Goal: Task Accomplishment & Management: Use online tool/utility

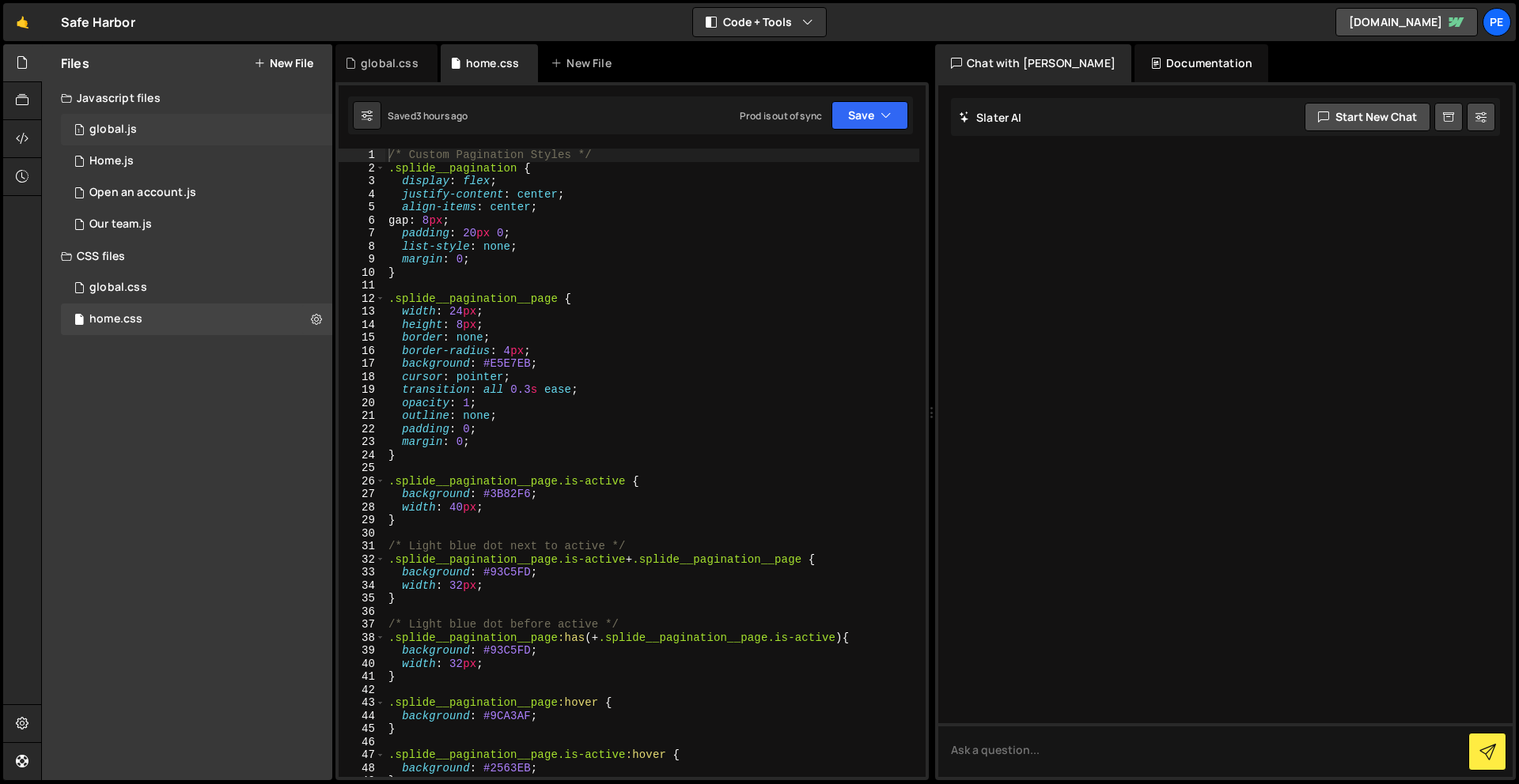
click at [160, 134] on div "1 global.js 0" at bounding box center [196, 129] width 271 height 32
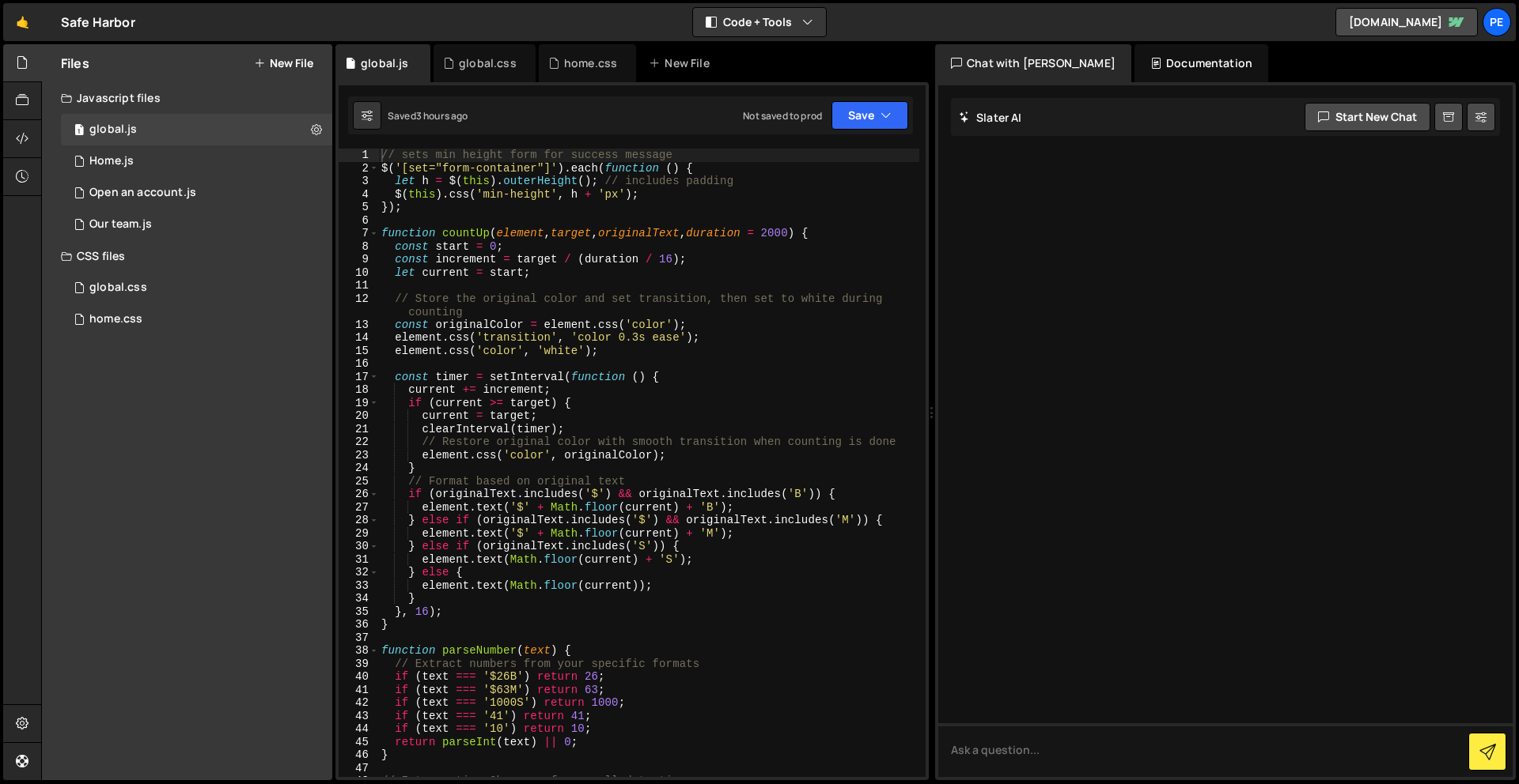
type textarea "});"
click at [429, 211] on div "// sets min height form for success message $ ( '[set="form-container"]' ) . ea…" at bounding box center [649, 475] width 541 height 655
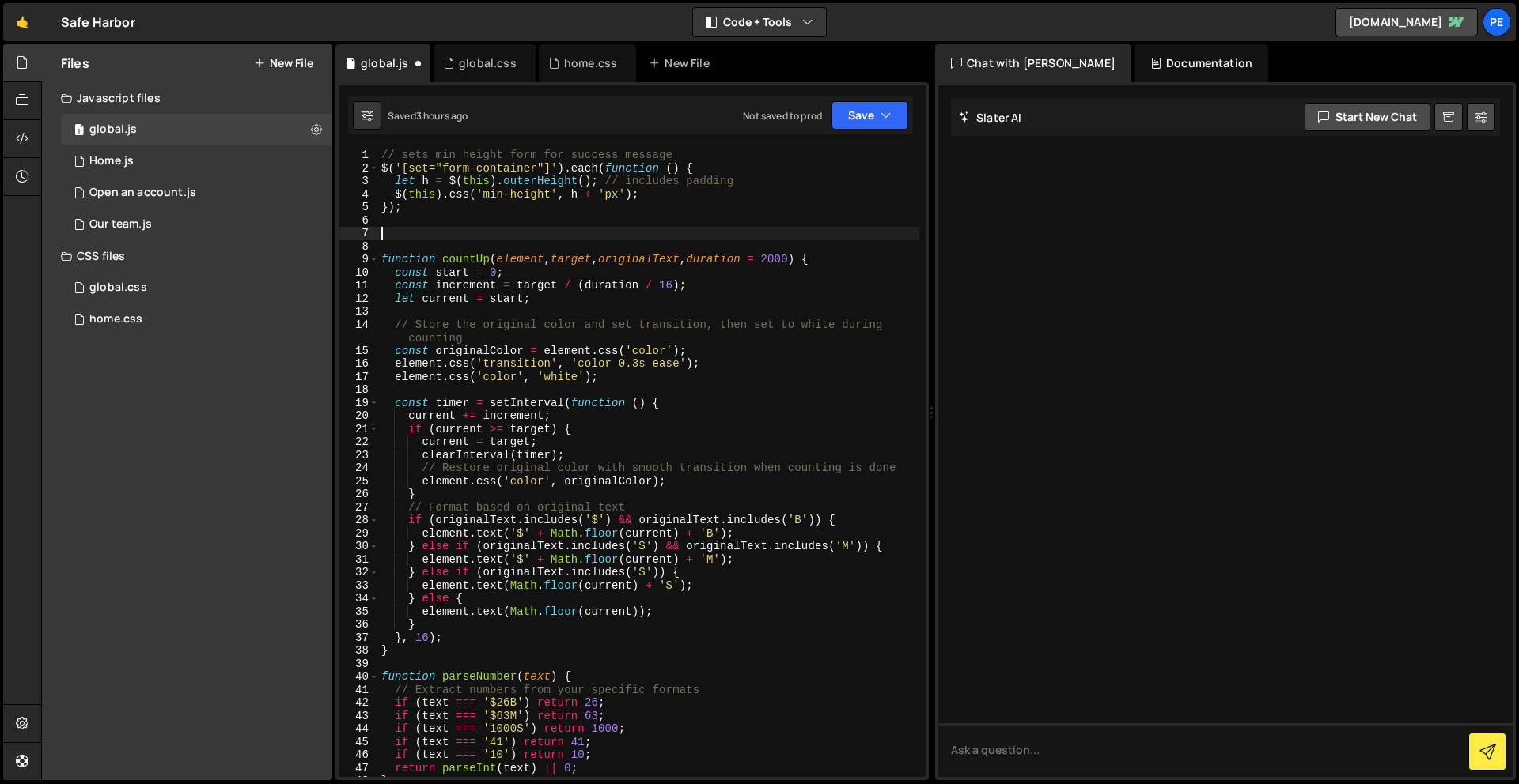
paste textarea "}"
type textarea "}"
click at [144, 281] on div "global.css" at bounding box center [119, 287] width 58 height 14
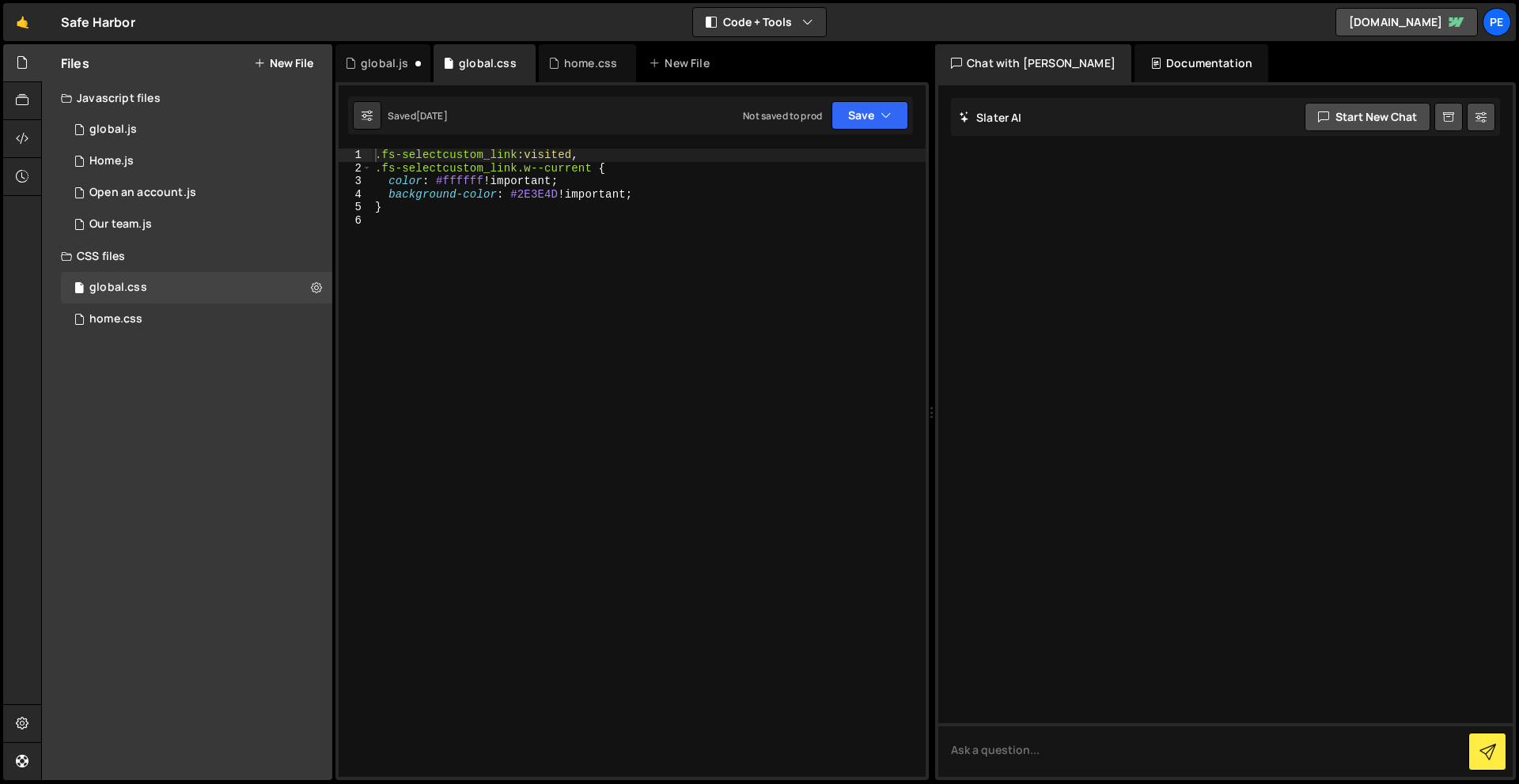
click at [482, 252] on div ".fs-selectcustom_link :visited , .fs-selectcustom_link.w--current { color : #ff…" at bounding box center [648, 475] width 554 height 655
paste textarea "}"
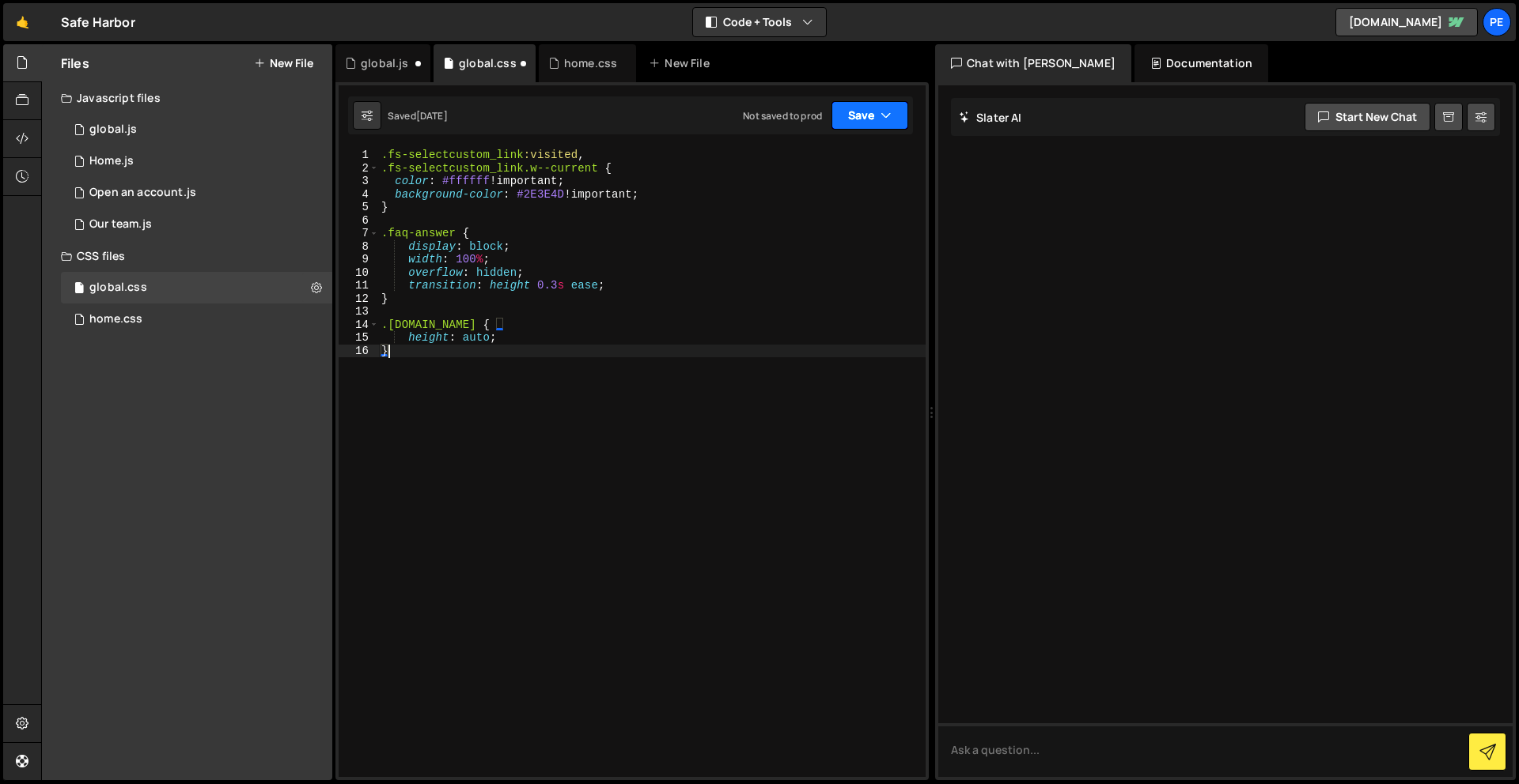
type textarea "}"
click at [870, 114] on button "Save" at bounding box center [870, 115] width 76 height 28
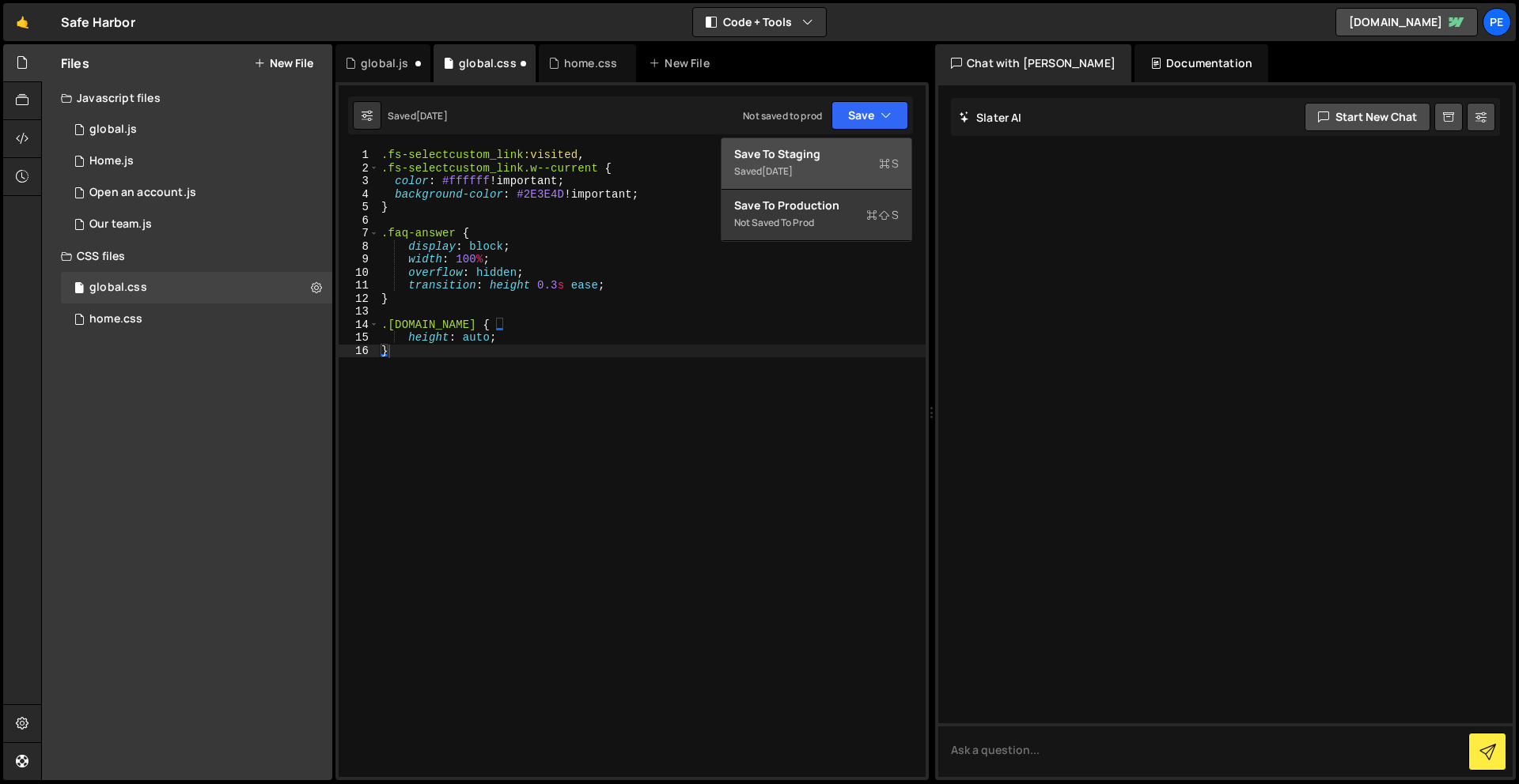
click at [873, 154] on div "Save to Staging S" at bounding box center [816, 153] width 164 height 16
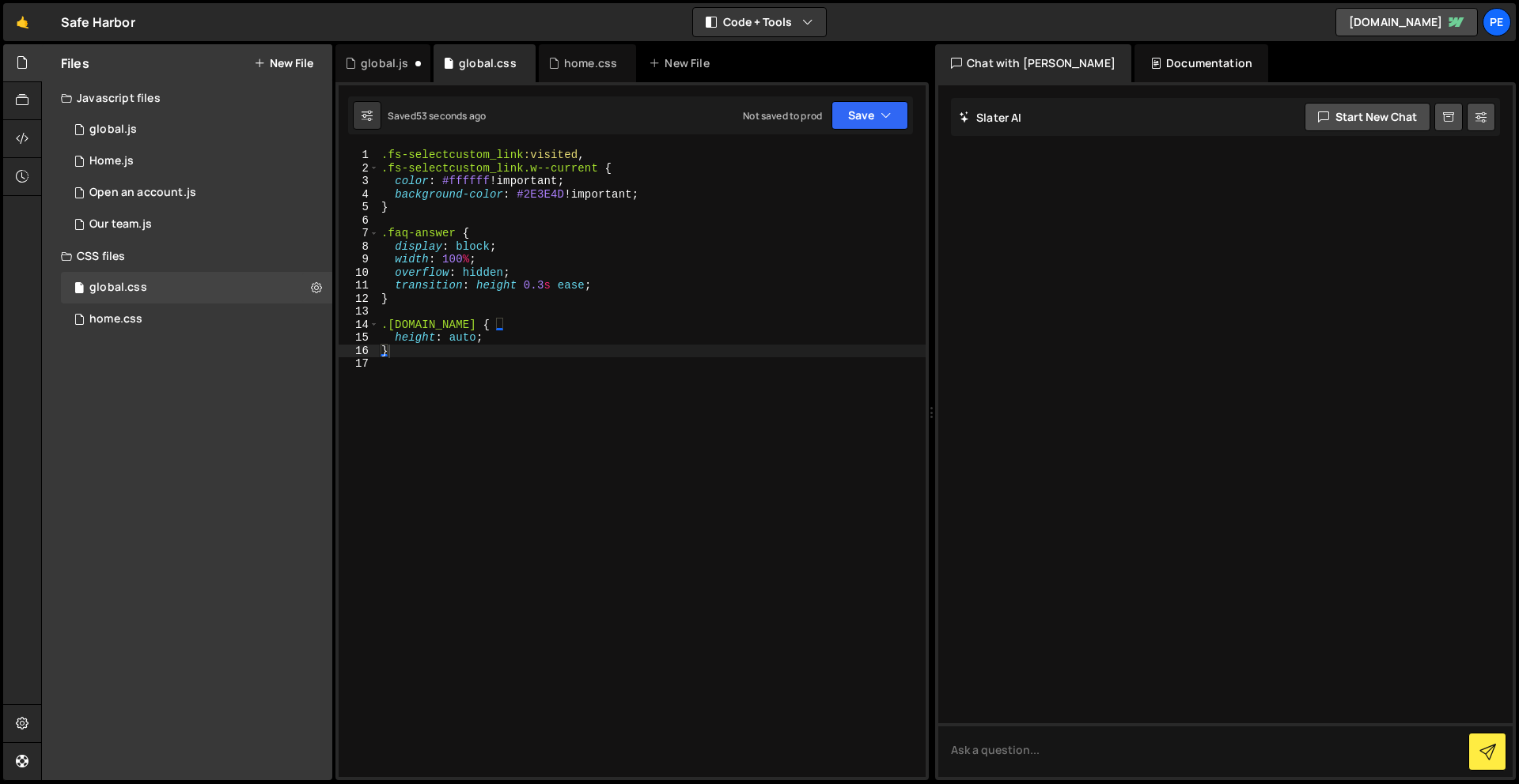
drag, startPoint x: 428, startPoint y: 436, endPoint x: 452, endPoint y: 382, distance: 59.1
click at [429, 435] on div ".fs-selectcustom_link :visited , .fs-selectcustom_link.w--current { color : #ff…" at bounding box center [652, 475] width 548 height 655
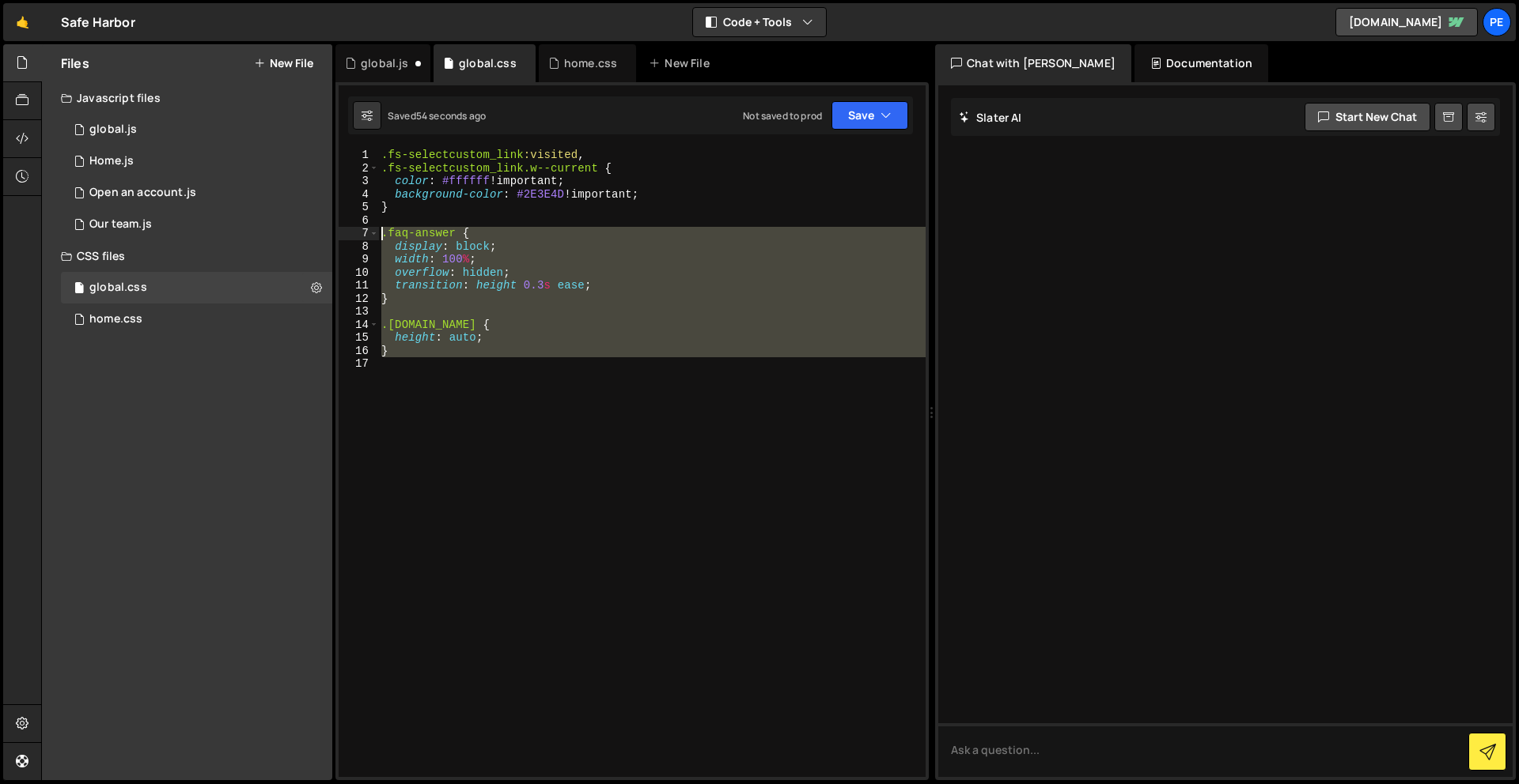
drag, startPoint x: 383, startPoint y: 286, endPoint x: 367, endPoint y: 235, distance: 53.5
click at [367, 235] on div "1 2 3 4 5 6 7 8 9 10 11 12 13 14 15 16 17 .fs-selectcustom_link :visited , .fs-…" at bounding box center [632, 463] width 587 height 629
paste textarea "}"
type textarea "}"
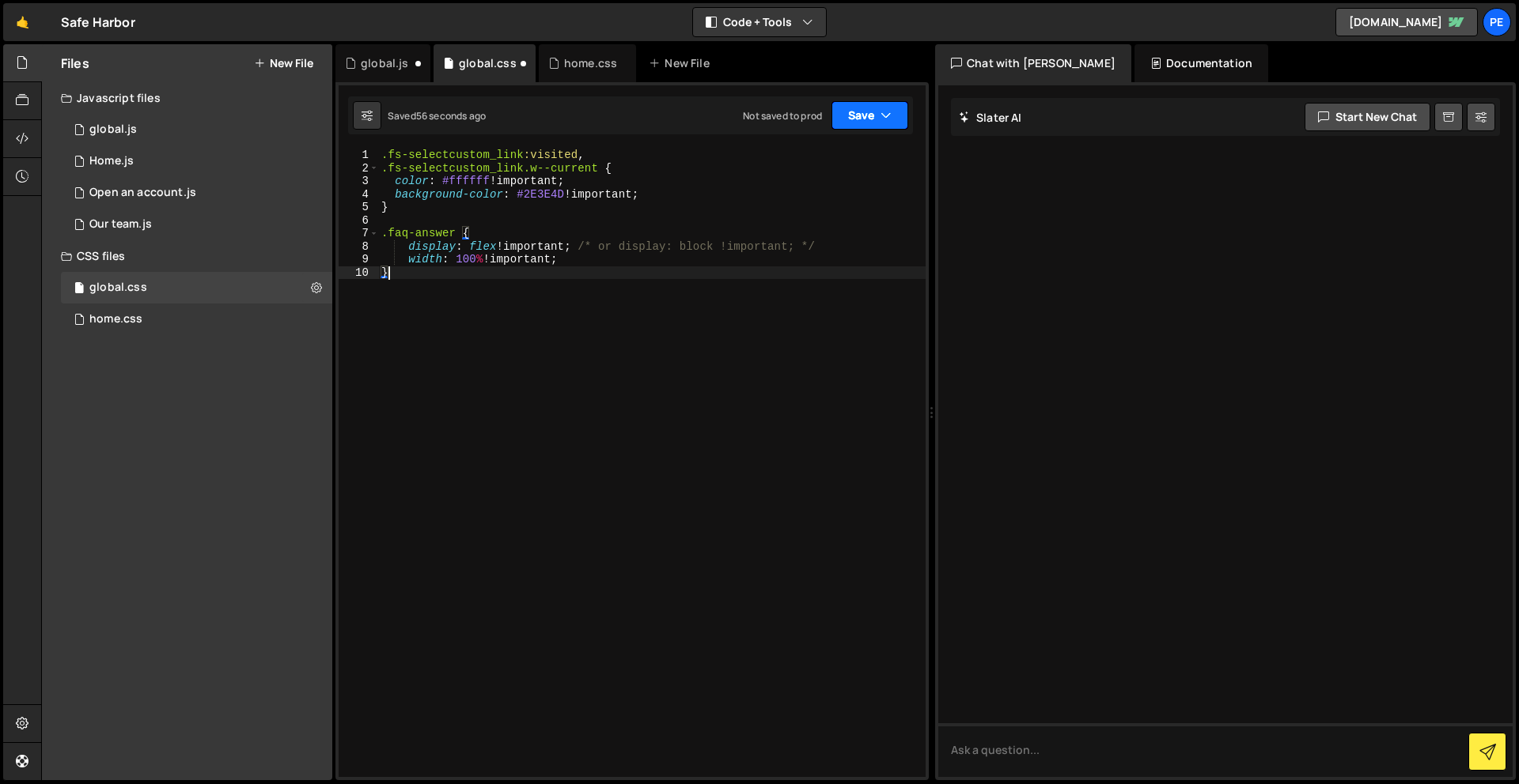
click at [883, 115] on icon "button" at bounding box center [886, 115] width 11 height 16
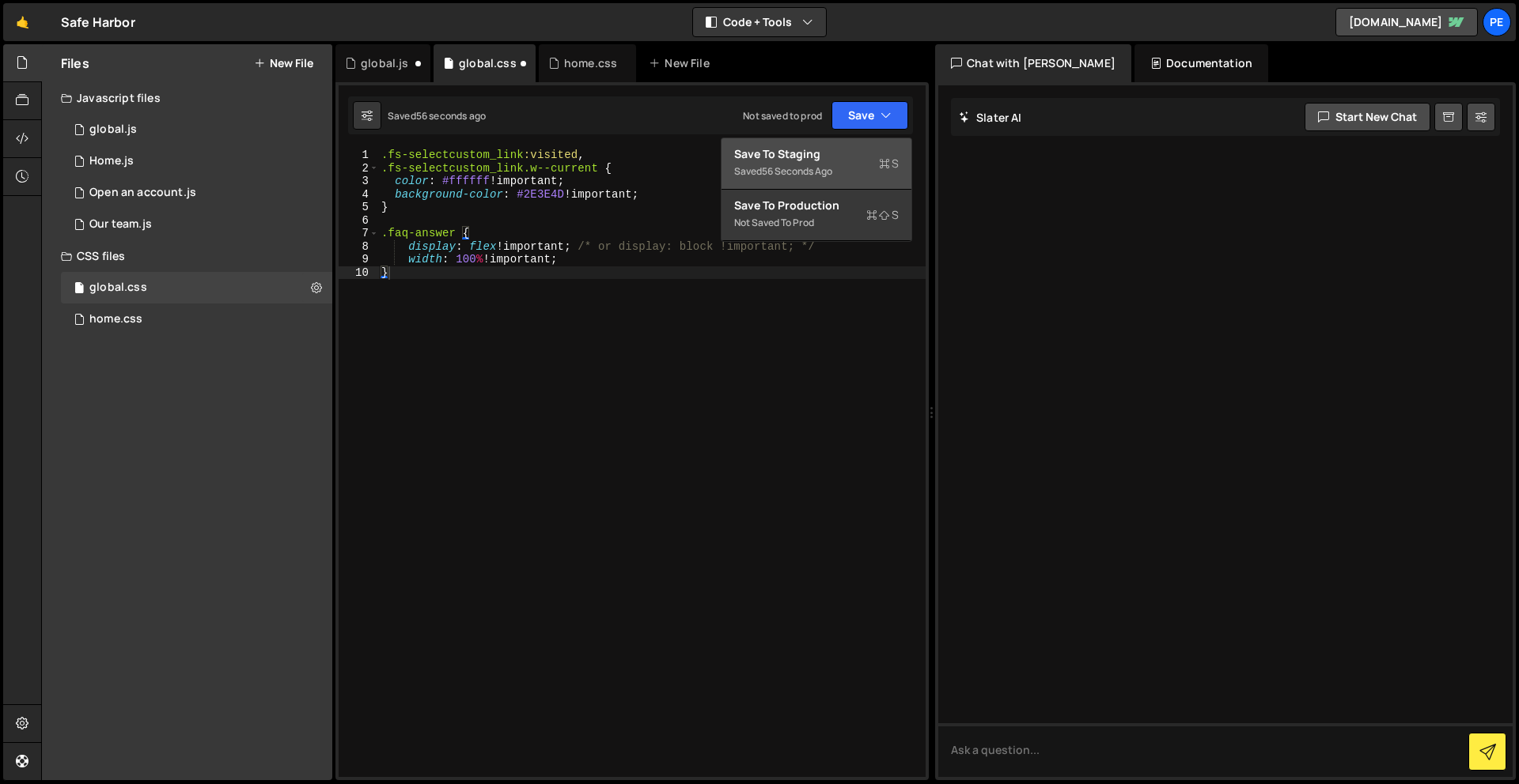
click at [868, 155] on div "Save to Staging S" at bounding box center [816, 153] width 164 height 16
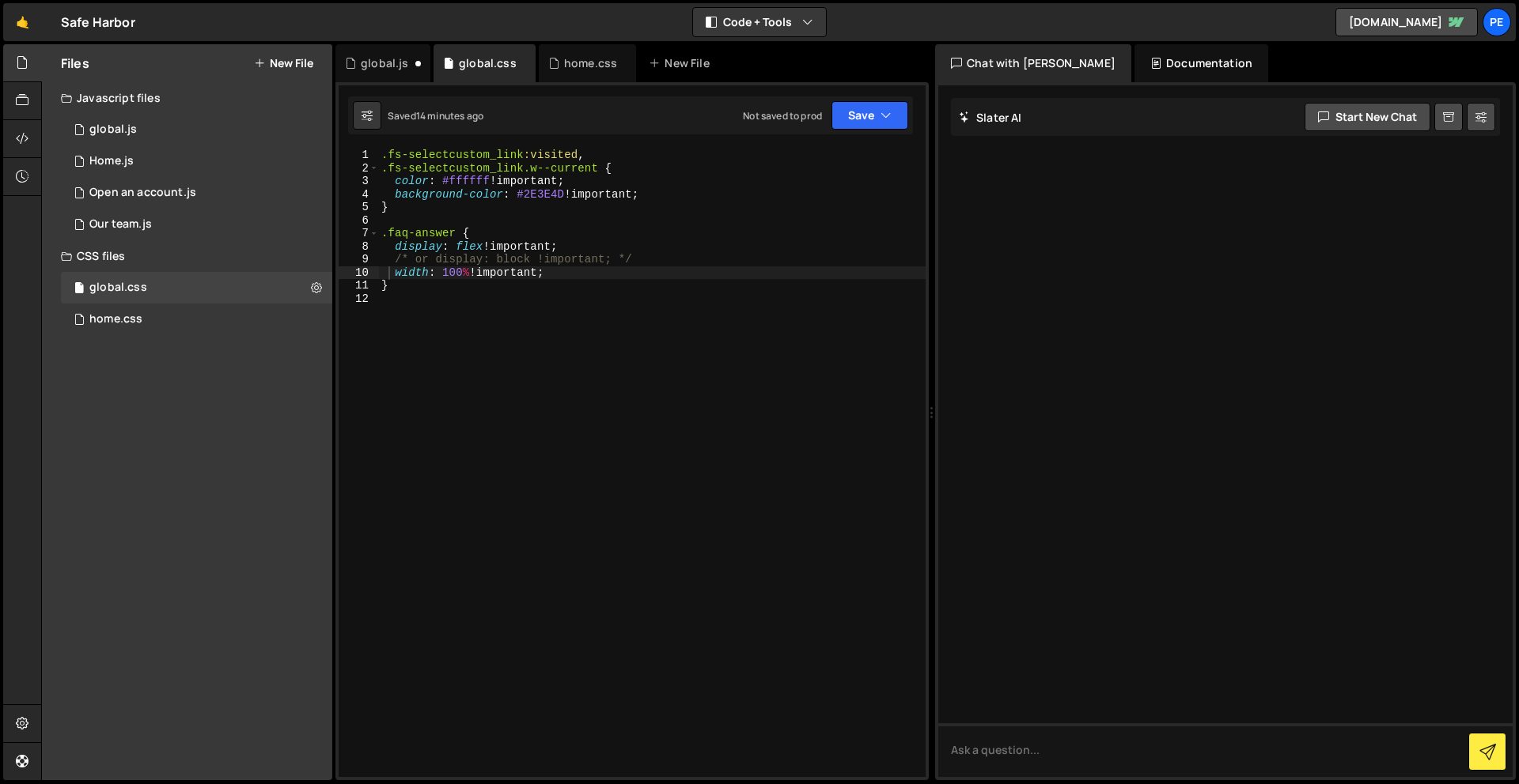
click at [535, 431] on div ".fs-selectcustom_link :visited , .fs-selectcustom_link.w--current { color : #ff…" at bounding box center [652, 475] width 548 height 655
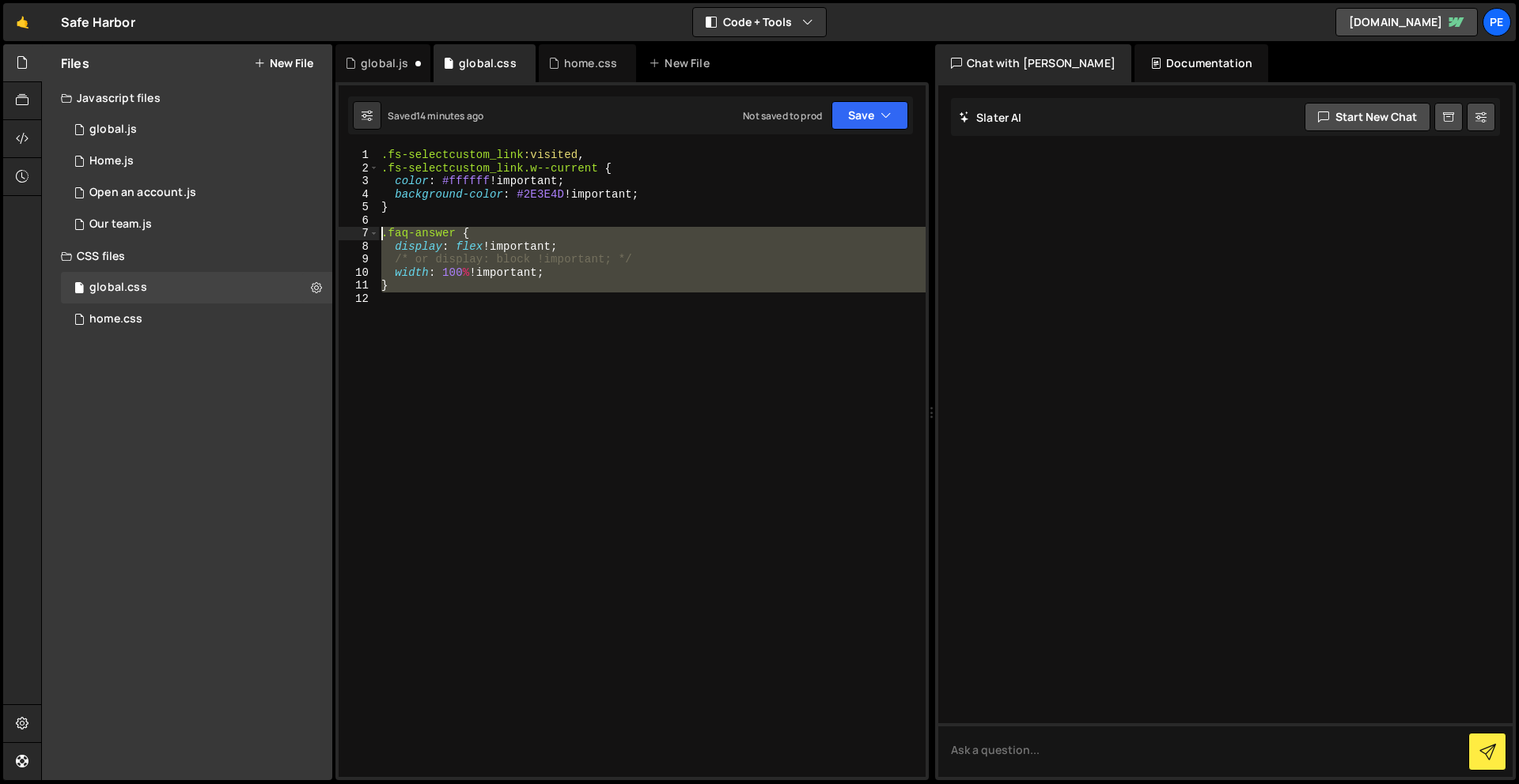
drag, startPoint x: 496, startPoint y: 379, endPoint x: 365, endPoint y: 231, distance: 197.6
click at [365, 231] on div "1 2 3 4 5 6 7 8 9 10 11 12 .fs-selectcustom_link :visited , .fs-selectcustom_li…" at bounding box center [632, 463] width 587 height 629
type textarea ".faq-answer { display: flex !important;"
drag, startPoint x: 533, startPoint y: 370, endPoint x: 464, endPoint y: 388, distance: 71.3
click at [533, 370] on div ".fs-selectcustom_link :visited , .fs-selectcustom_link.w--current { color : #ff…" at bounding box center [652, 475] width 548 height 655
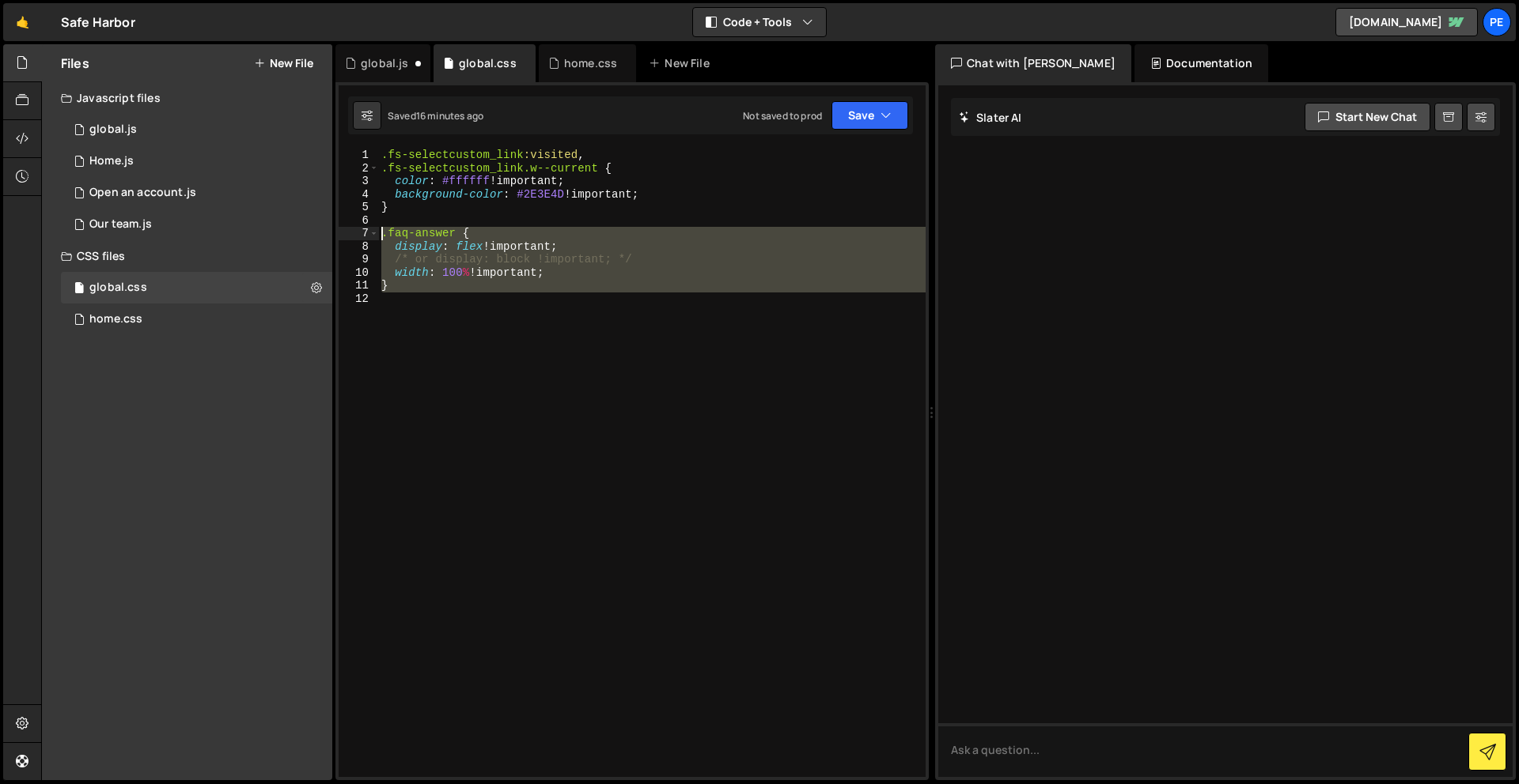
drag, startPoint x: 442, startPoint y: 381, endPoint x: 379, endPoint y: 233, distance: 160.9
click at [379, 233] on div "1 2 3 4 5 6 7 8 9 10 11 12 .fs-selectcustom_link :visited , .fs-selectcustom_li…" at bounding box center [632, 463] width 587 height 629
paste textarea "}"
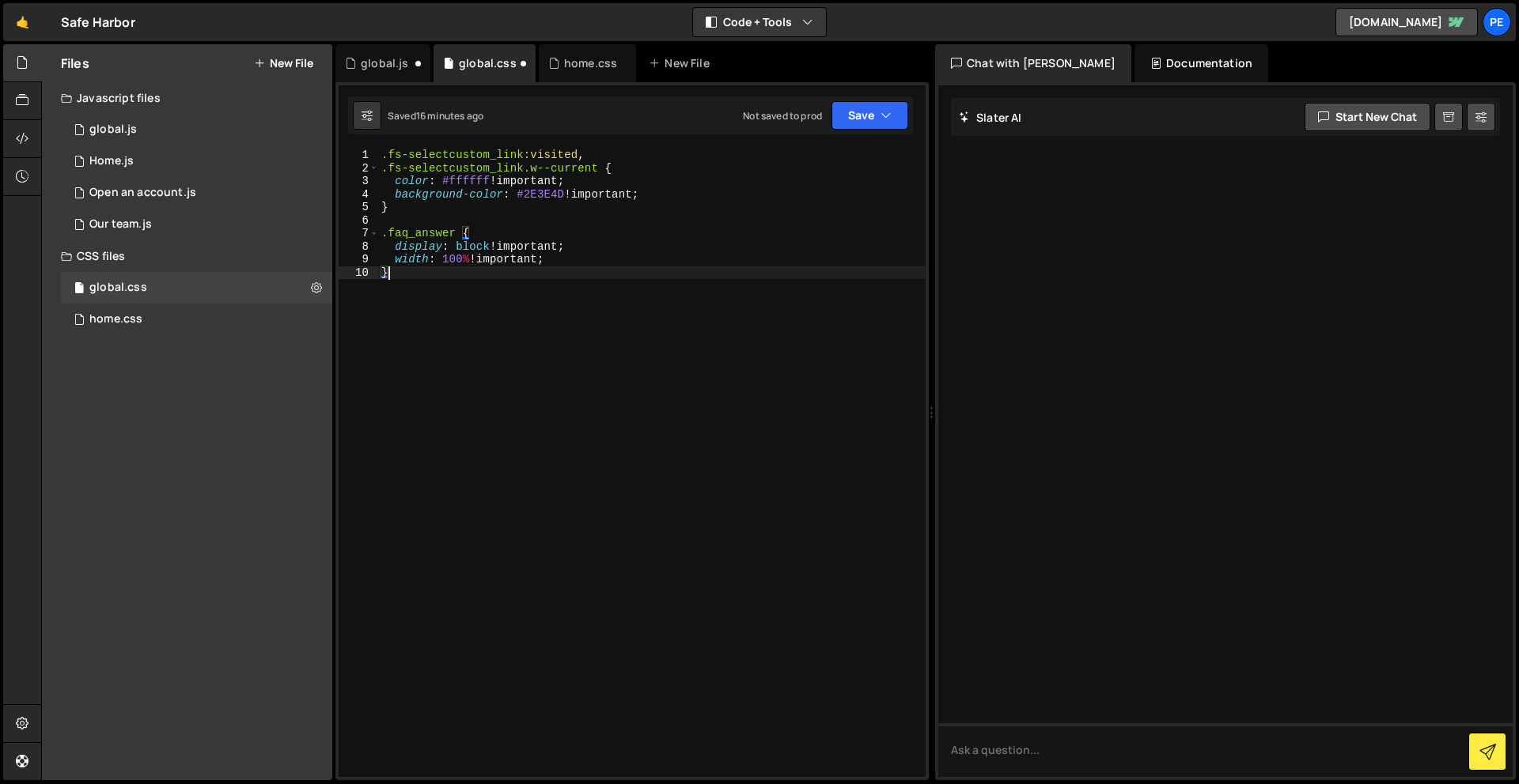
type textarea "}"
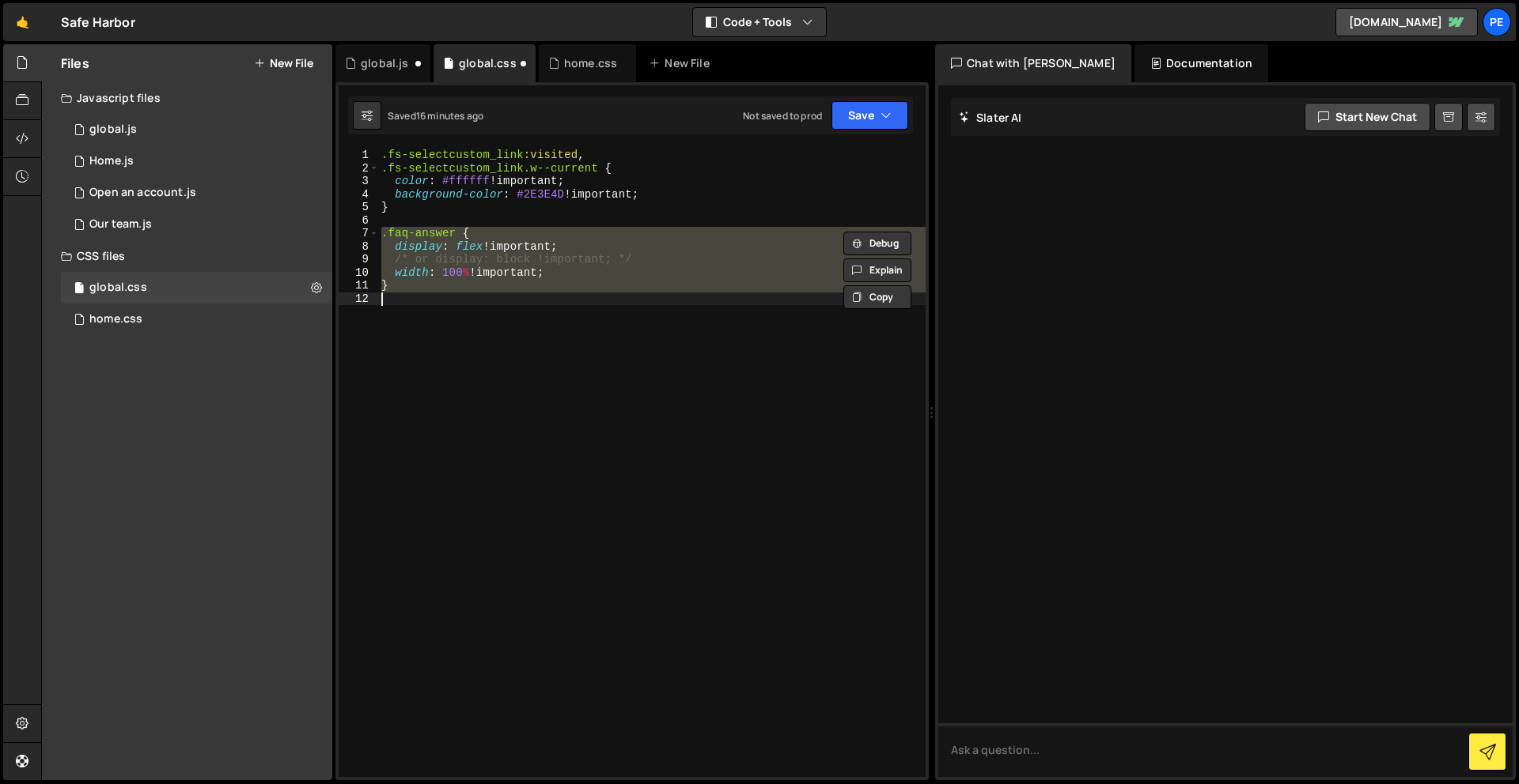
click at [528, 354] on div ".fs-selectcustom_link :visited , .fs-selectcustom_link.w--current { color : #ff…" at bounding box center [652, 463] width 548 height 629
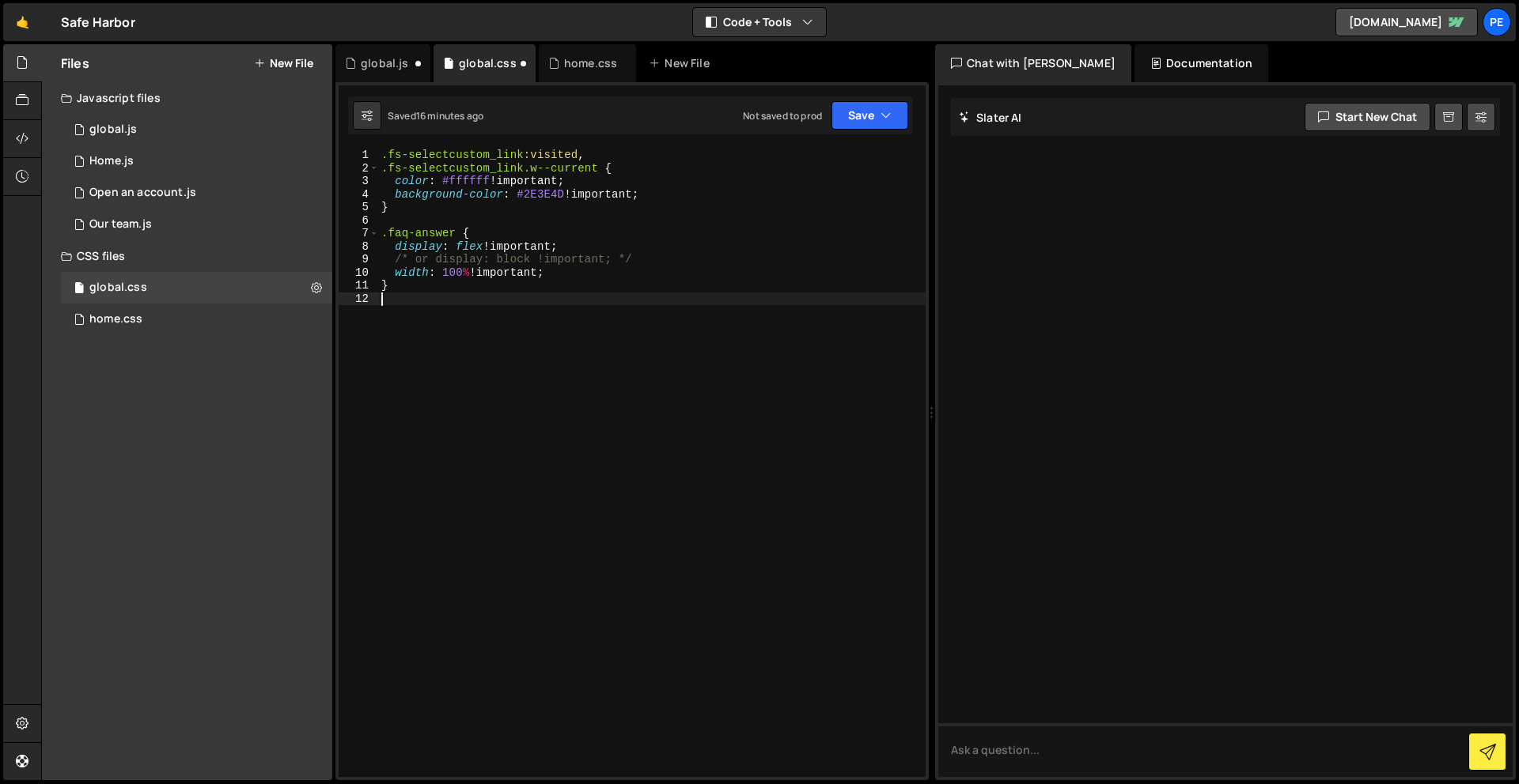
paste textarea "}"
type textarea "}"
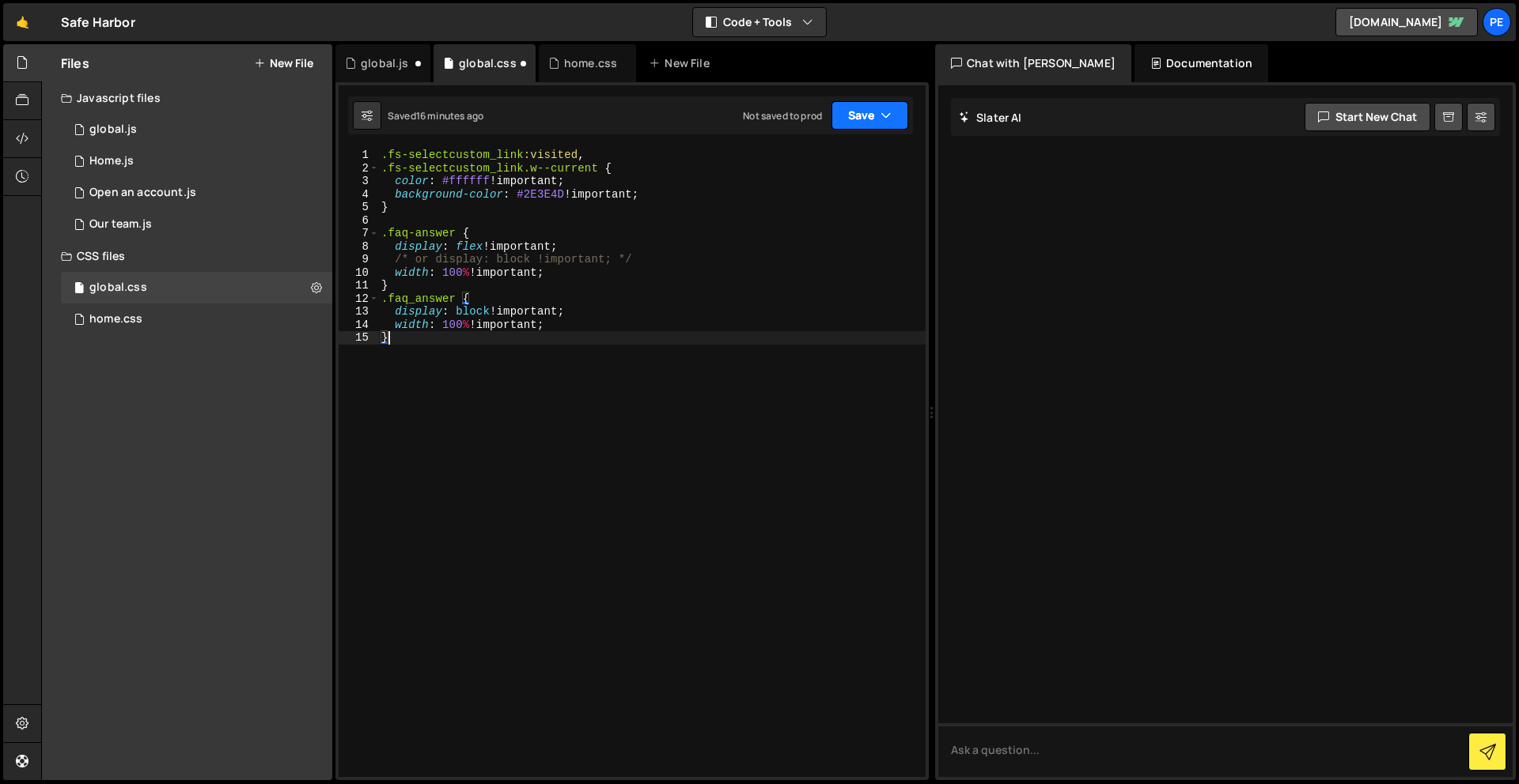
click at [864, 109] on button "Save" at bounding box center [870, 115] width 76 height 28
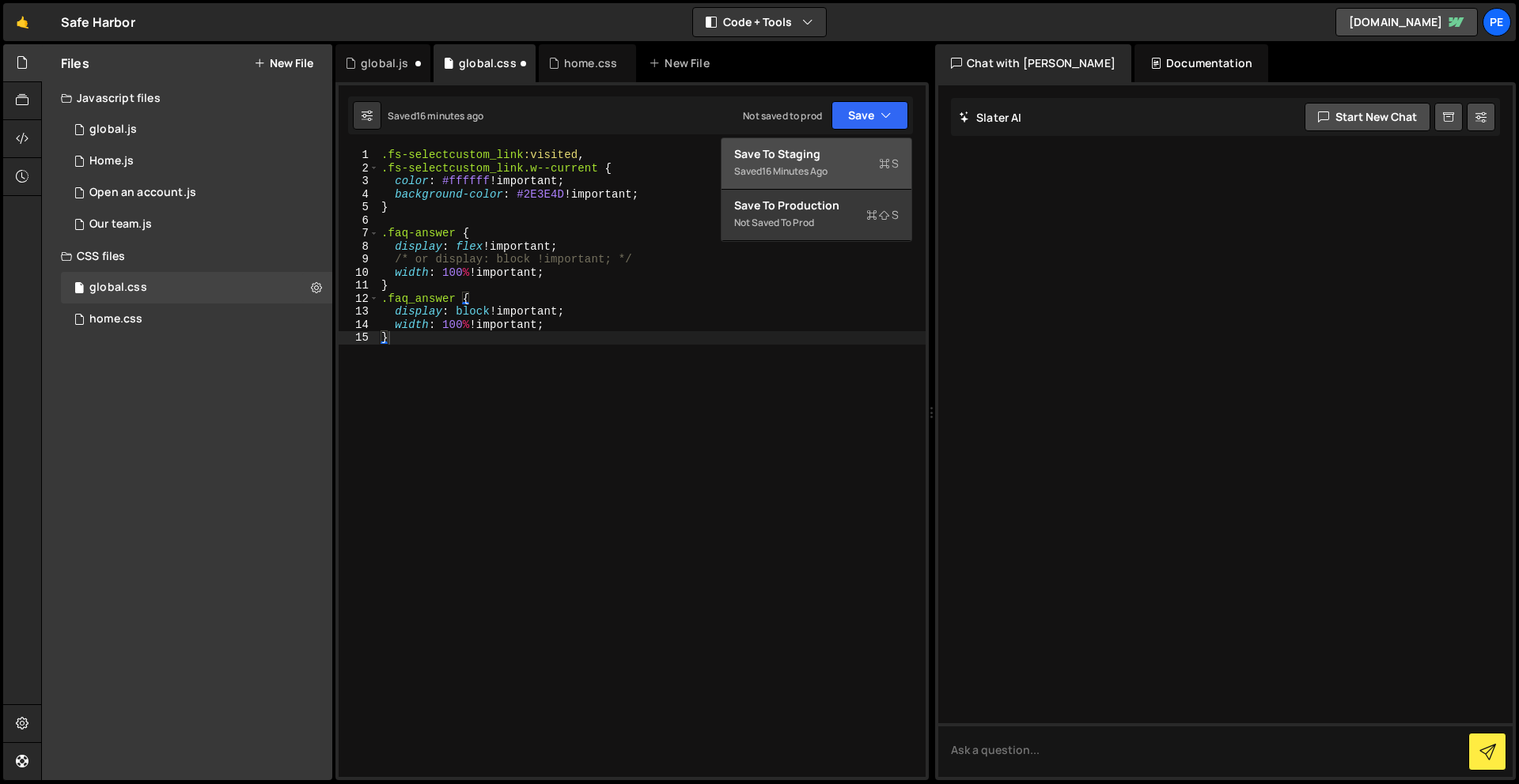
click at [839, 162] on div "Saved 16 minutes ago" at bounding box center [816, 171] width 164 height 19
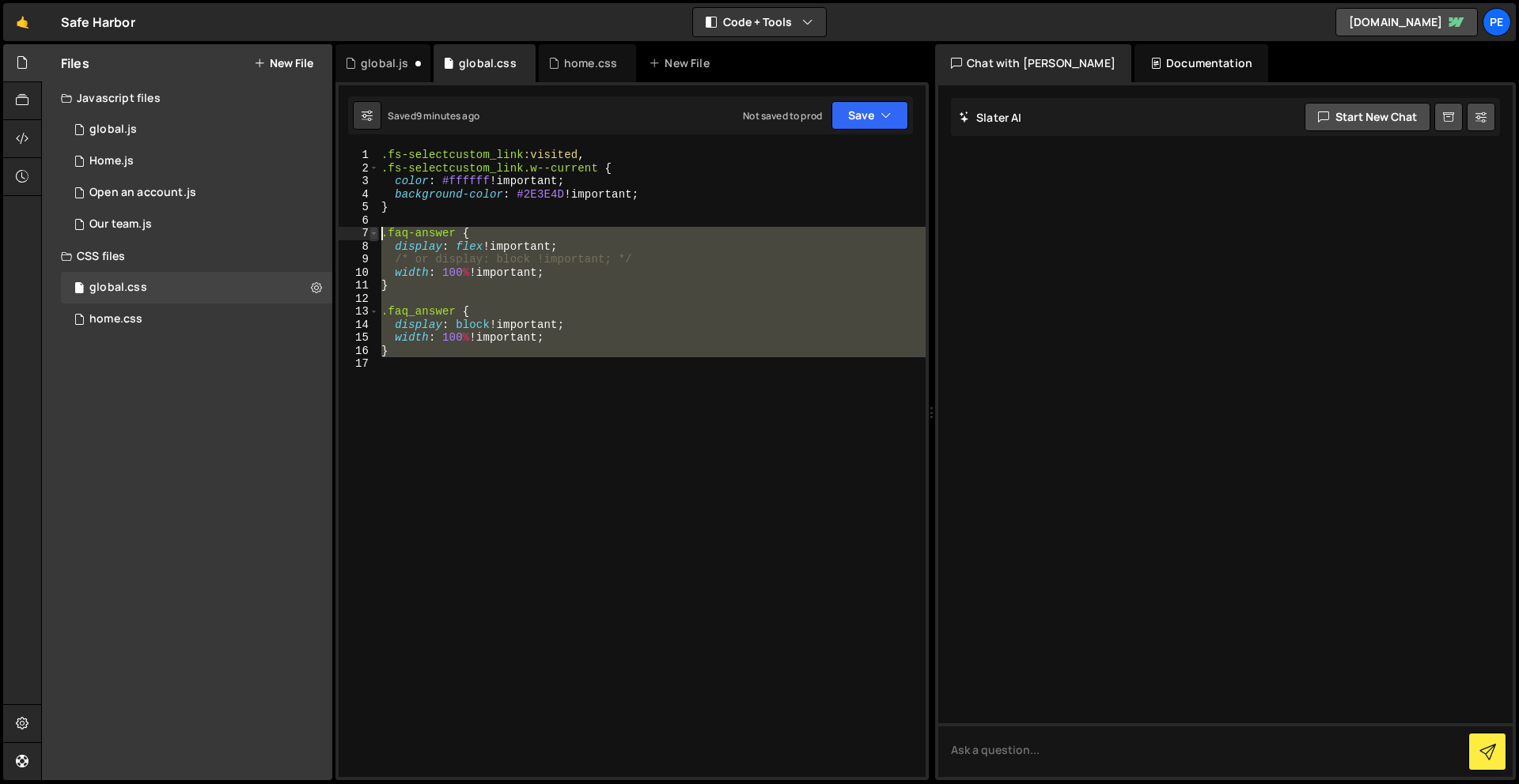
drag, startPoint x: 457, startPoint y: 427, endPoint x: 373, endPoint y: 227, distance: 216.9
click at [373, 227] on div "1 2 3 4 5 6 7 8 9 10 11 12 13 14 15 16 17 .fs-selectcustom_link :visited , .fs-…" at bounding box center [632, 463] width 587 height 629
type textarea ".faq-answer { display: flex !important;"
click at [514, 379] on div ".fs-selectcustom_link :visited , .fs-selectcustom_link.w--current { color : #ff…" at bounding box center [652, 463] width 548 height 629
drag, startPoint x: 456, startPoint y: 339, endPoint x: 354, endPoint y: 236, distance: 145.0
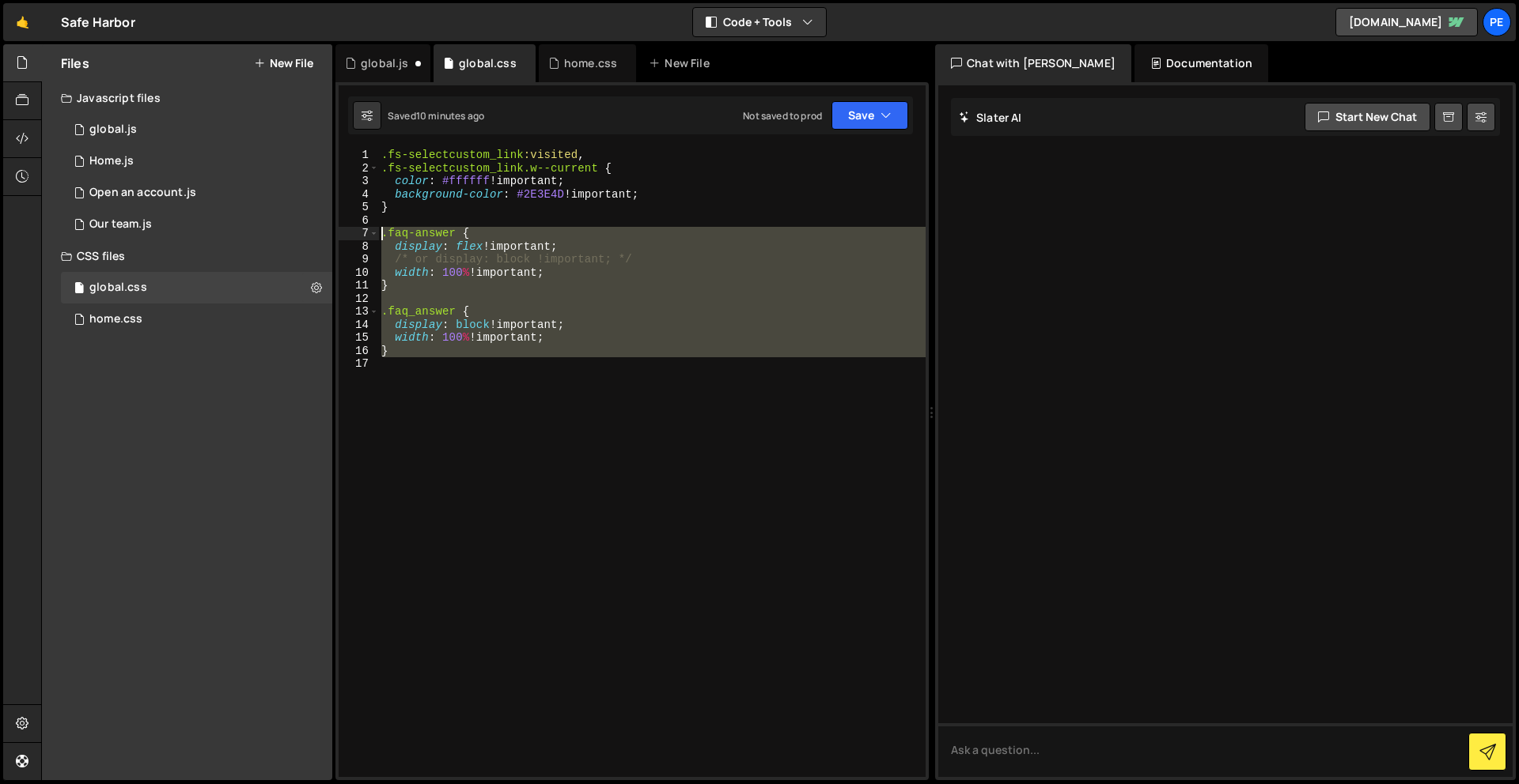
click at [354, 236] on div "1 2 3 4 5 6 7 8 9 10 11 12 13 14 15 16 17 .fs-selectcustom_link :visited , .fs-…" at bounding box center [632, 463] width 587 height 629
type textarea ".faq-answer { display: flex !important;"
type textarea ".faq_answer {"
type textarea ".faq-answer {"
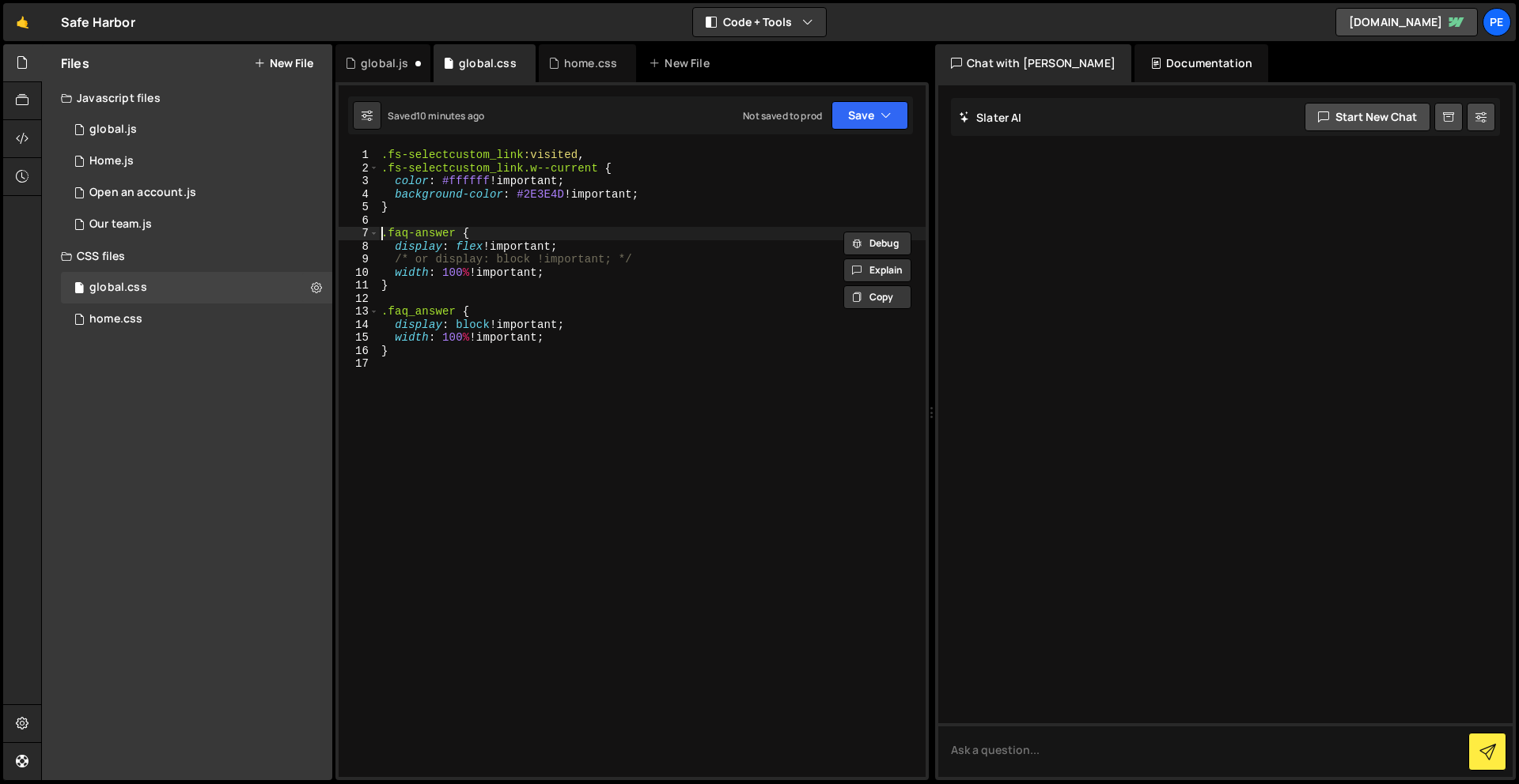
drag, startPoint x: 457, startPoint y: 420, endPoint x: 247, endPoint y: 4, distance: 466.0
click at [171, 134] on div "1 global.js 0" at bounding box center [196, 129] width 271 height 32
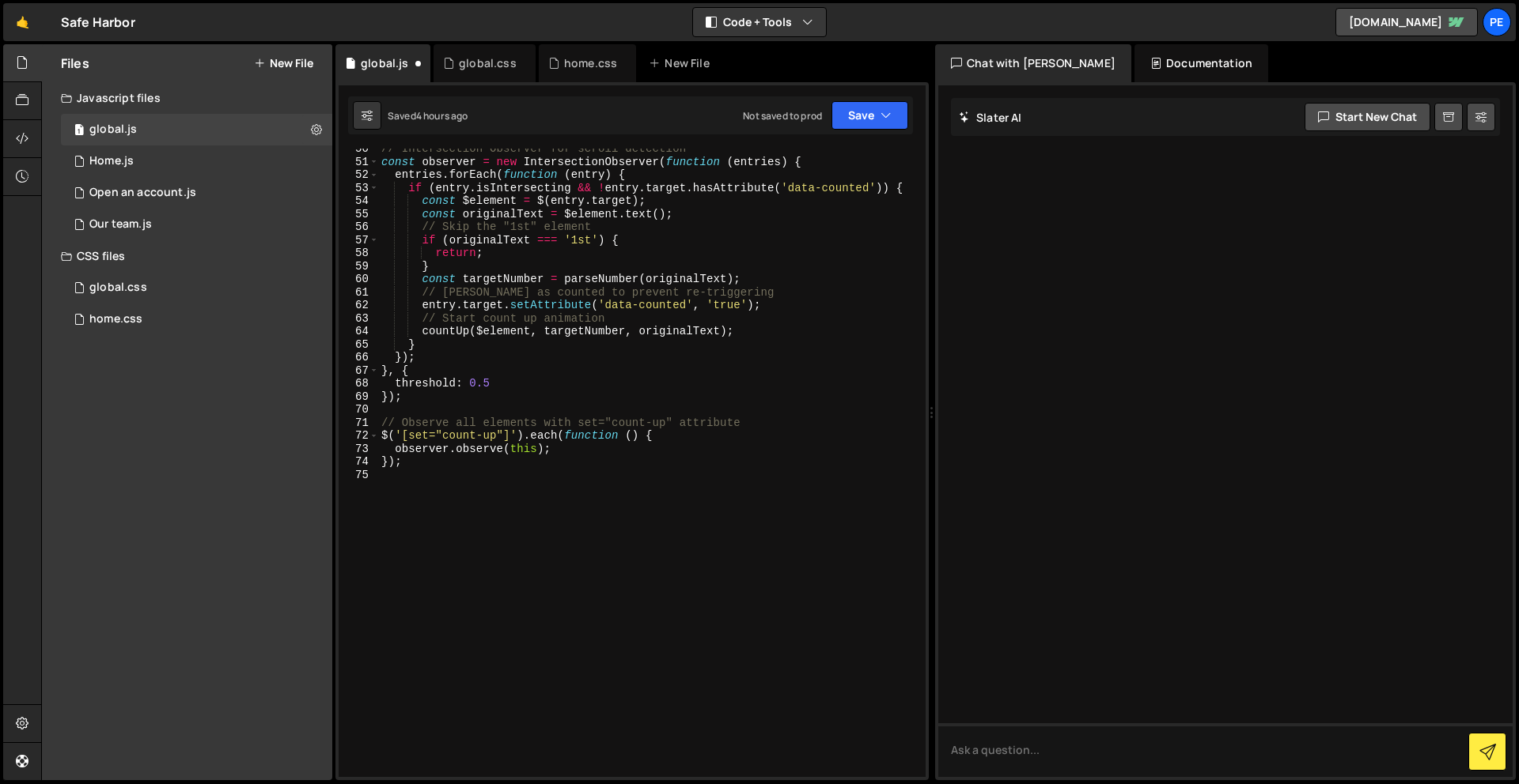
scroll to position [659, 0]
click at [126, 290] on div "global.css" at bounding box center [119, 287] width 58 height 14
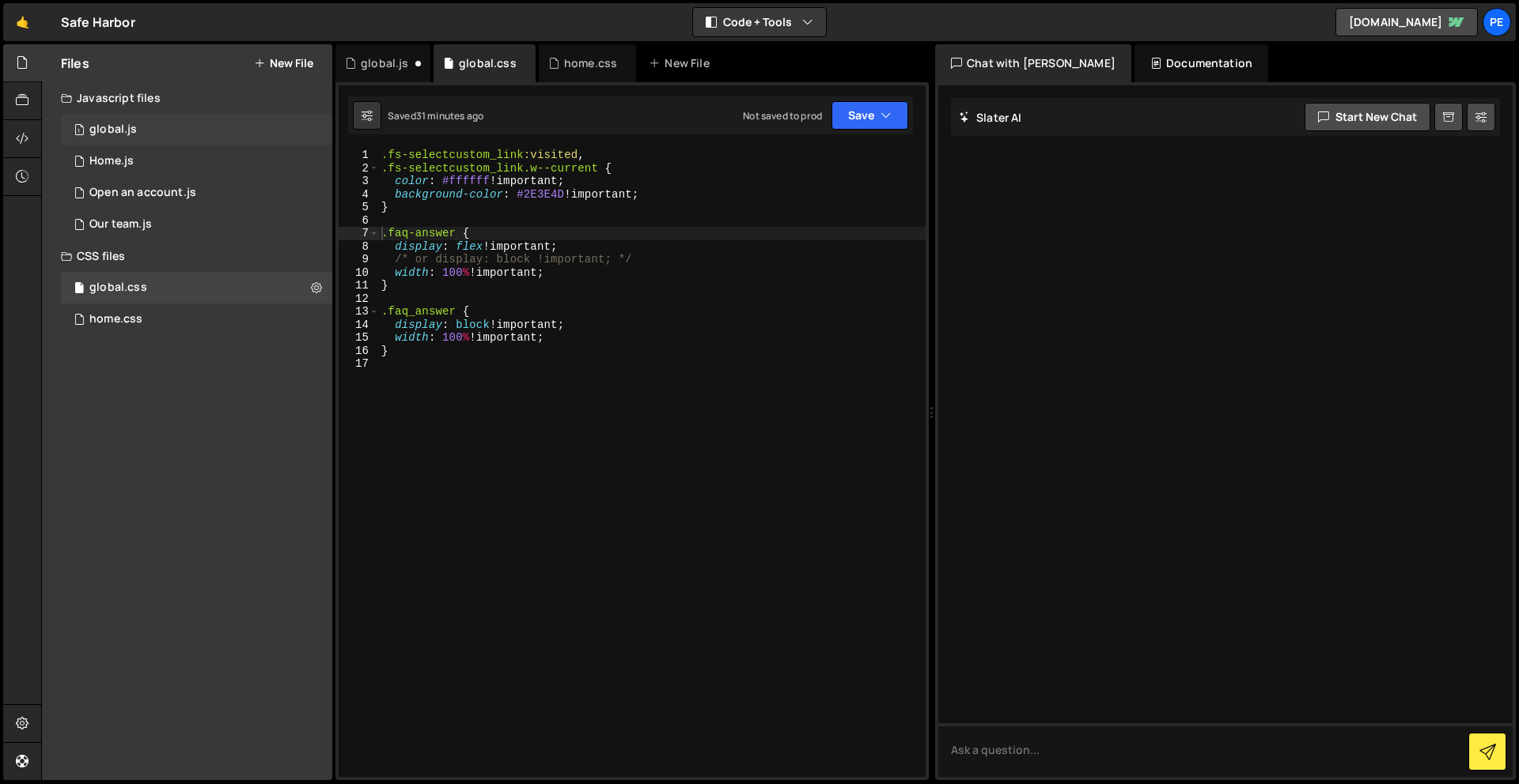
click at [142, 140] on div "1 global.js 0" at bounding box center [196, 129] width 271 height 32
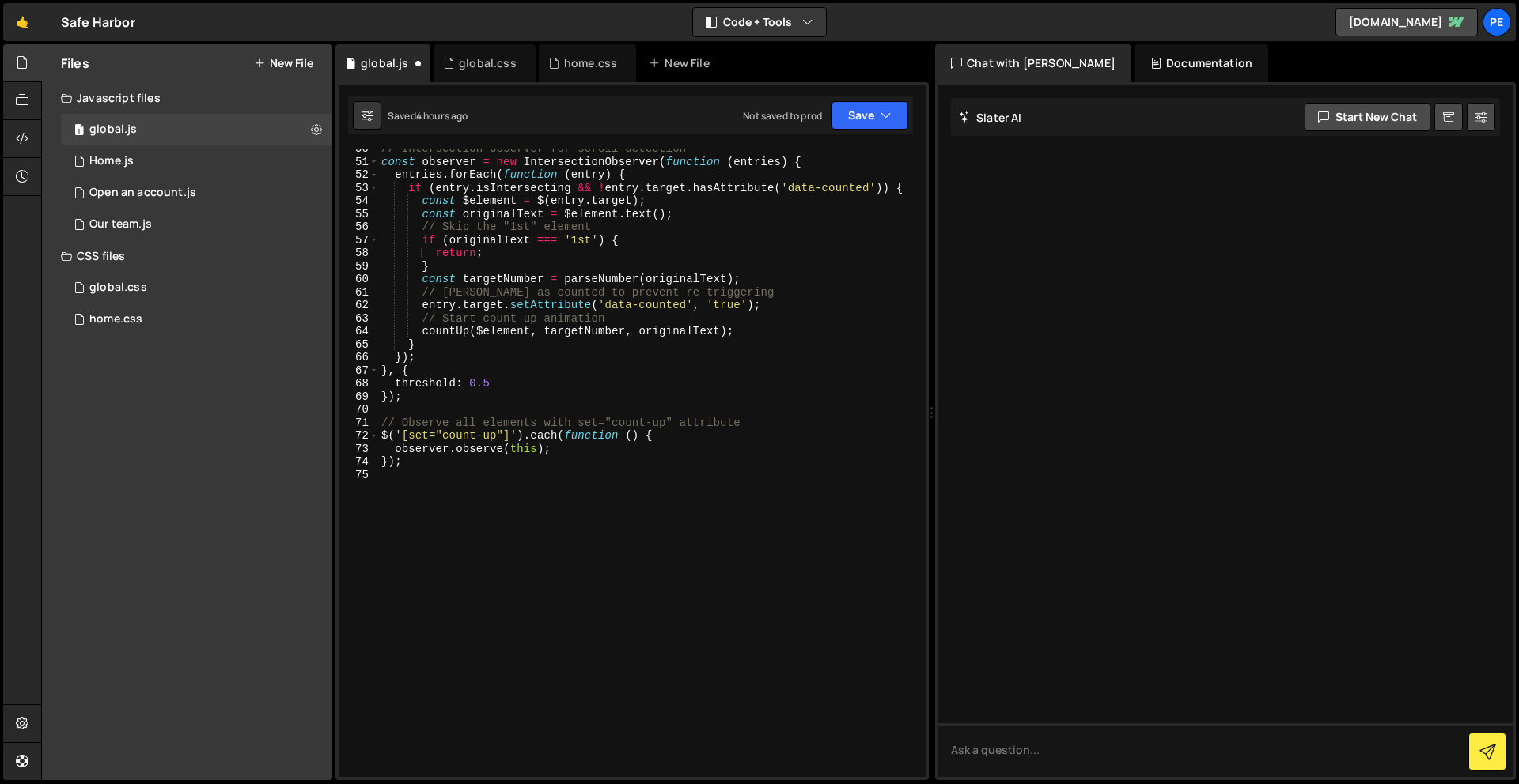
click at [540, 539] on div "// Intersection Observer for scroll detection const observer = new Intersection…" at bounding box center [649, 470] width 541 height 655
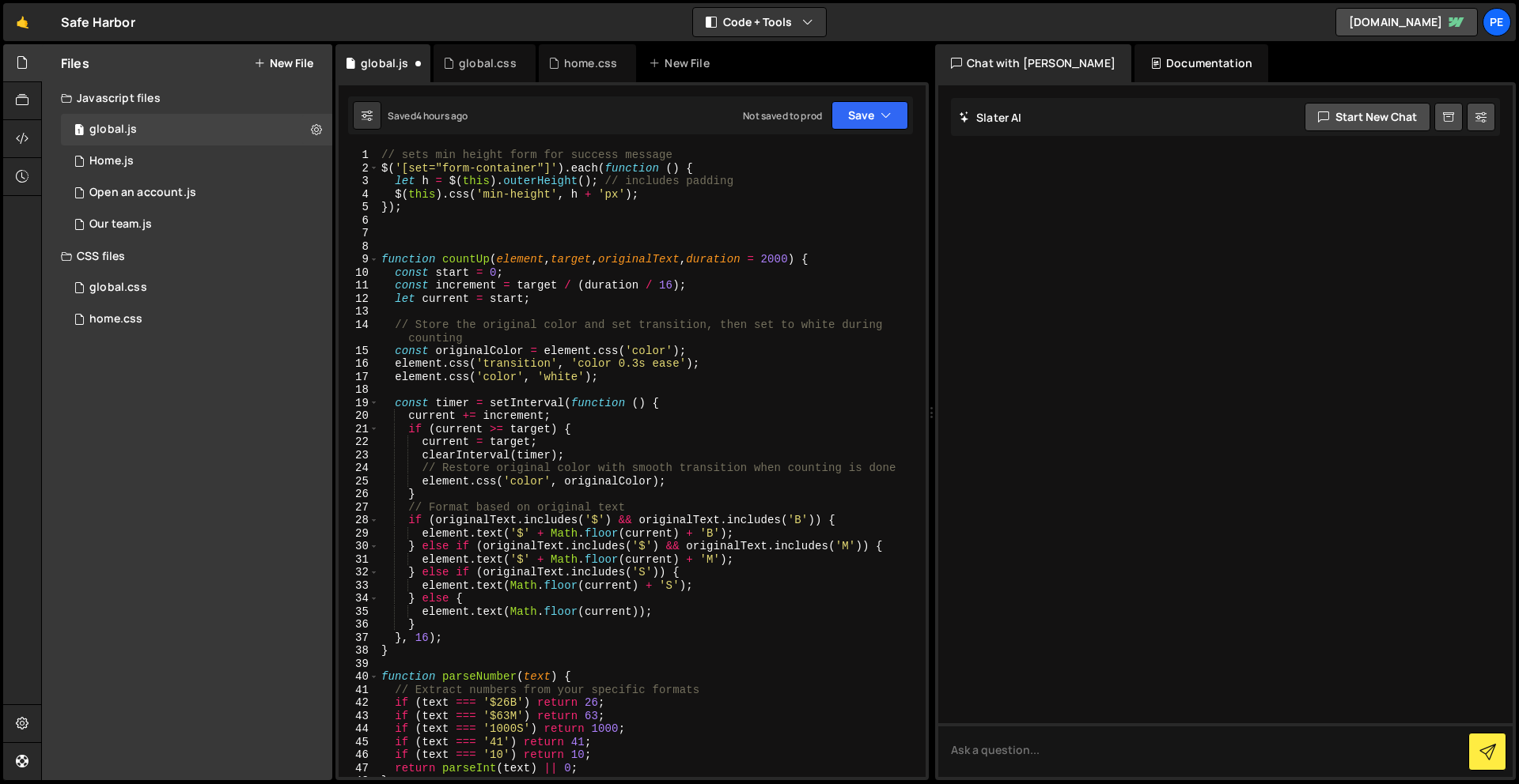
scroll to position [0, 0]
click at [456, 226] on div "// sets min height form for success message $ ( '[set="form-container"]' ) . ea…" at bounding box center [649, 475] width 541 height 655
type textarea "///////////////////"
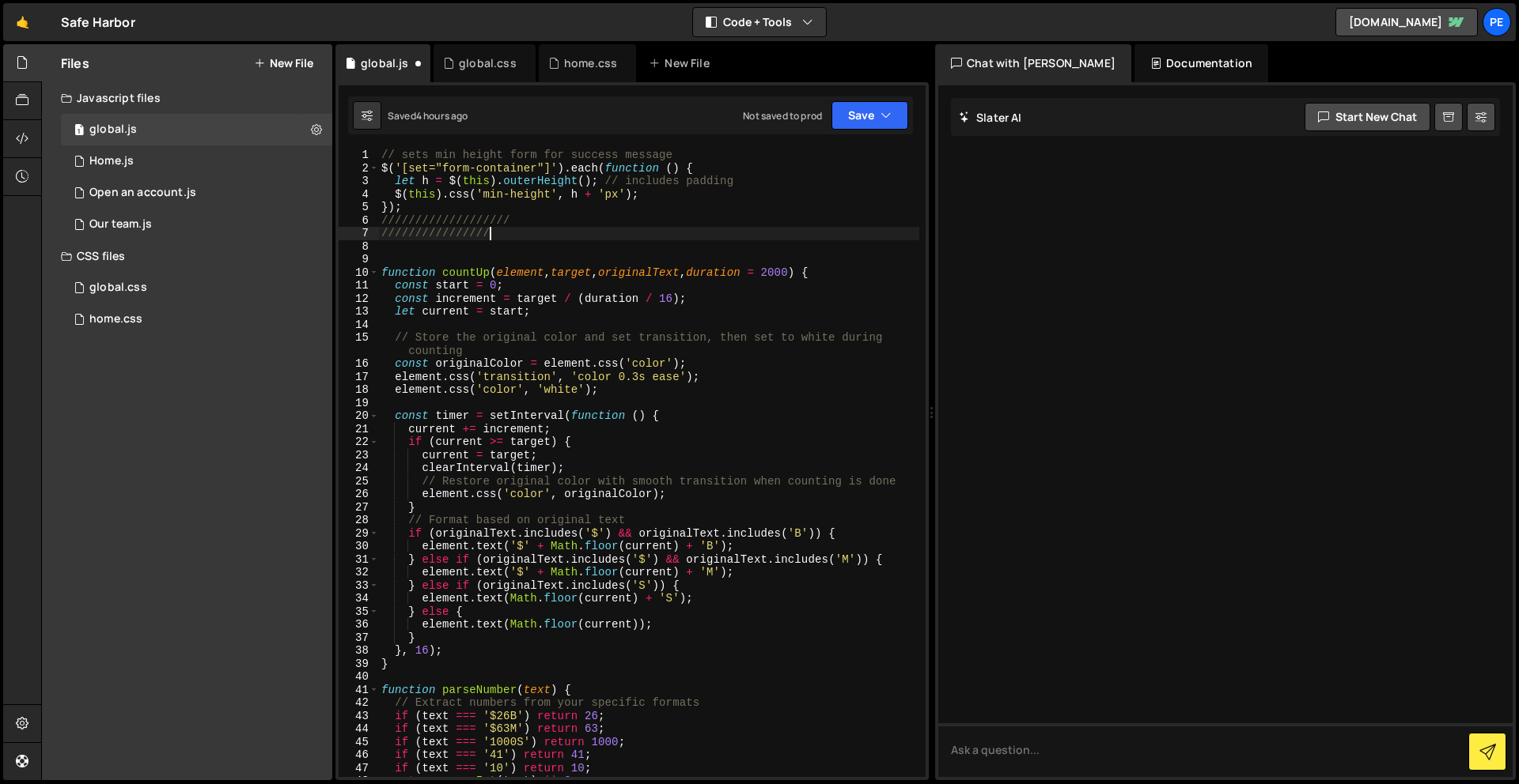
type textarea "//////////////////"
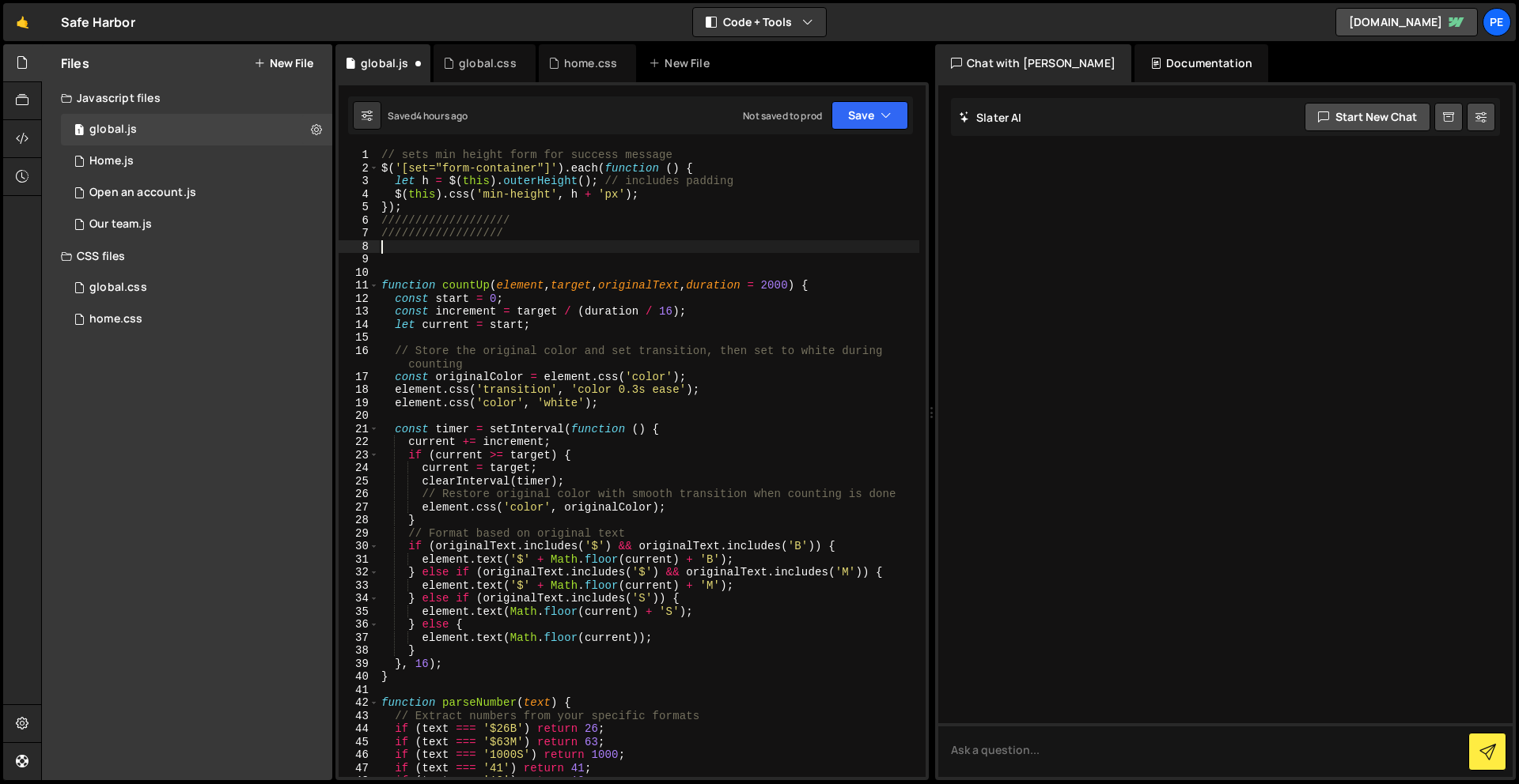
paste textarea "});"
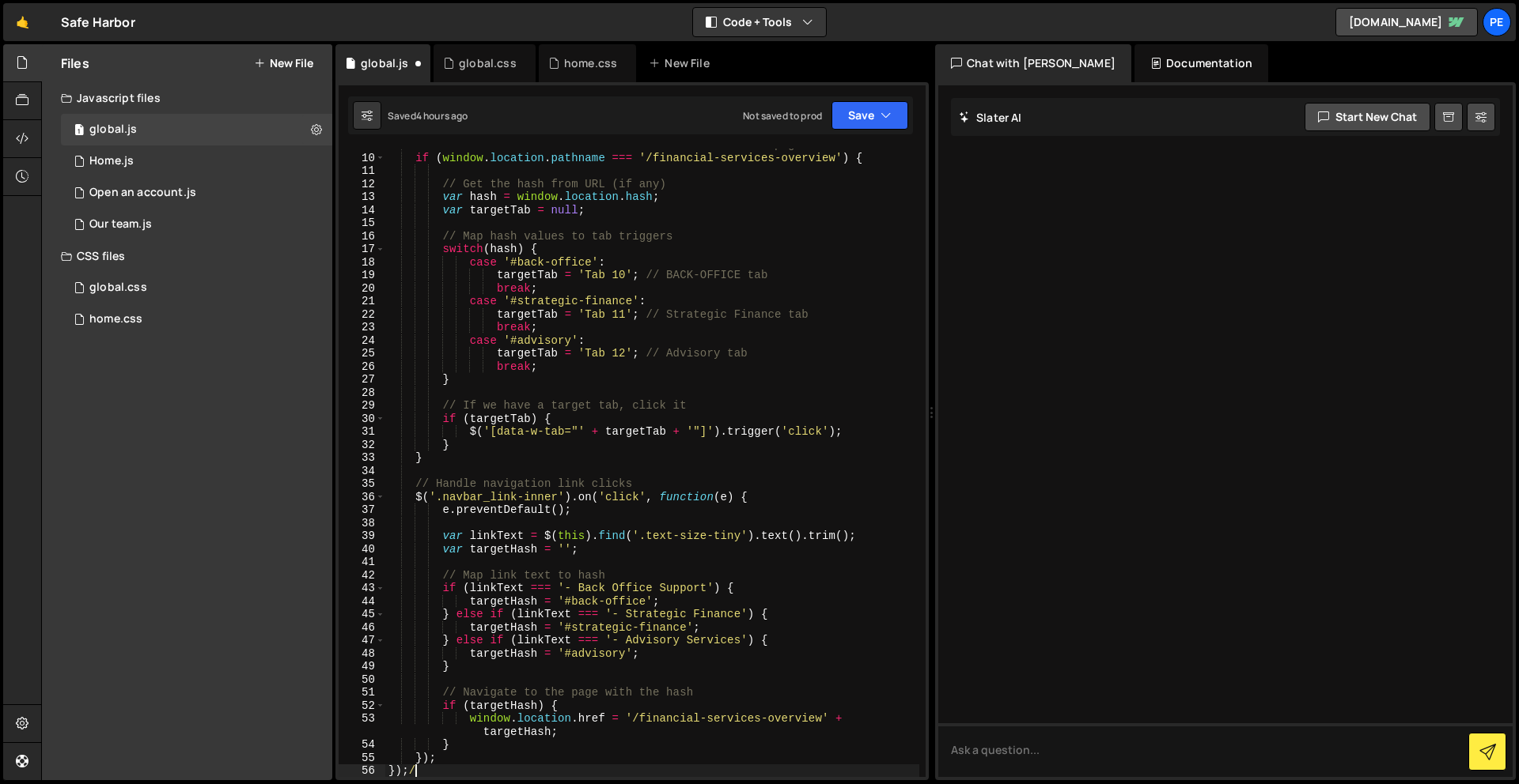
type textarea "});"
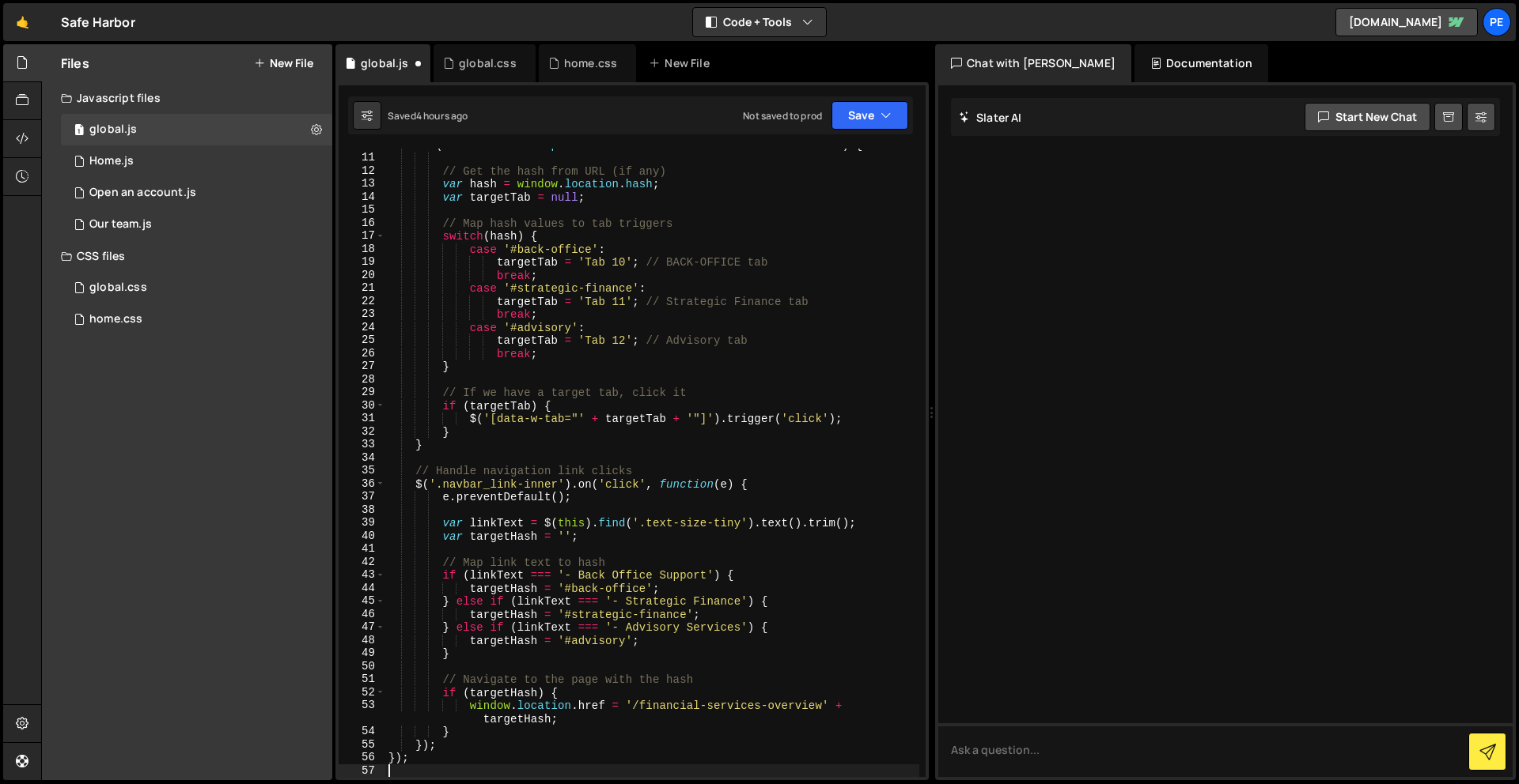
scroll to position [141, 0]
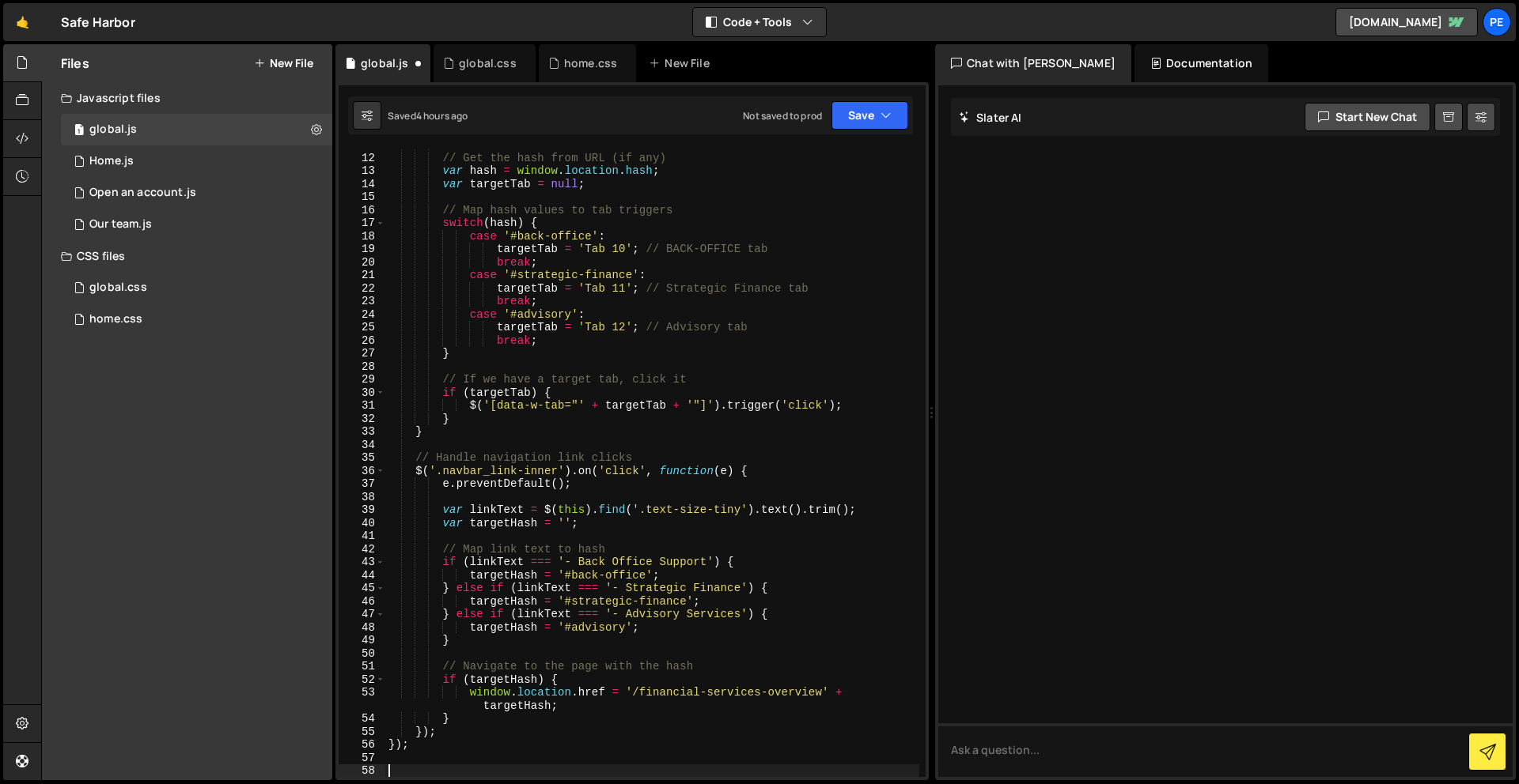
type textarea "."
type textarea "/////////////////////"
click at [845, 123] on button "Save" at bounding box center [870, 115] width 76 height 28
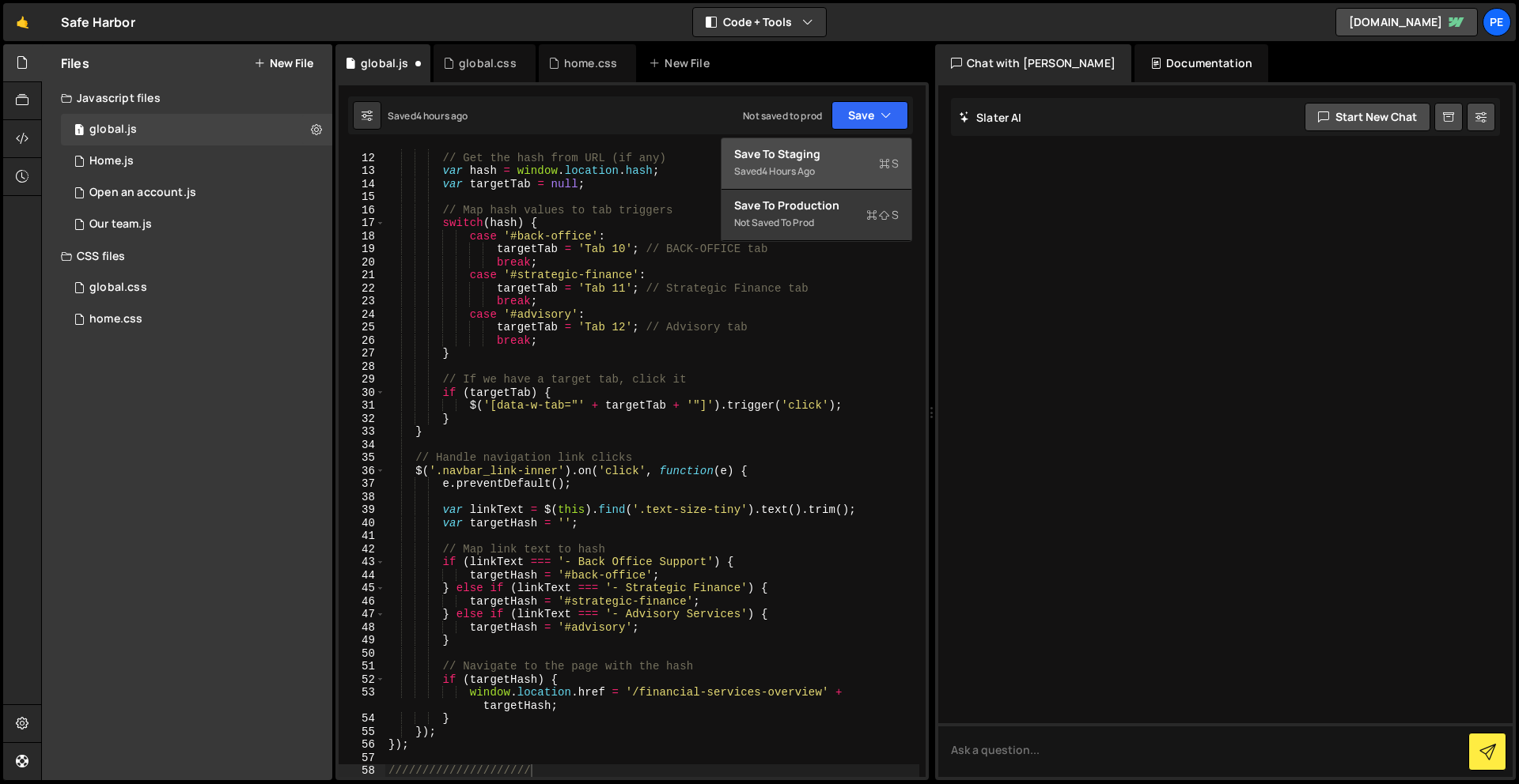
click at [850, 158] on div "Save to Staging S" at bounding box center [816, 153] width 164 height 16
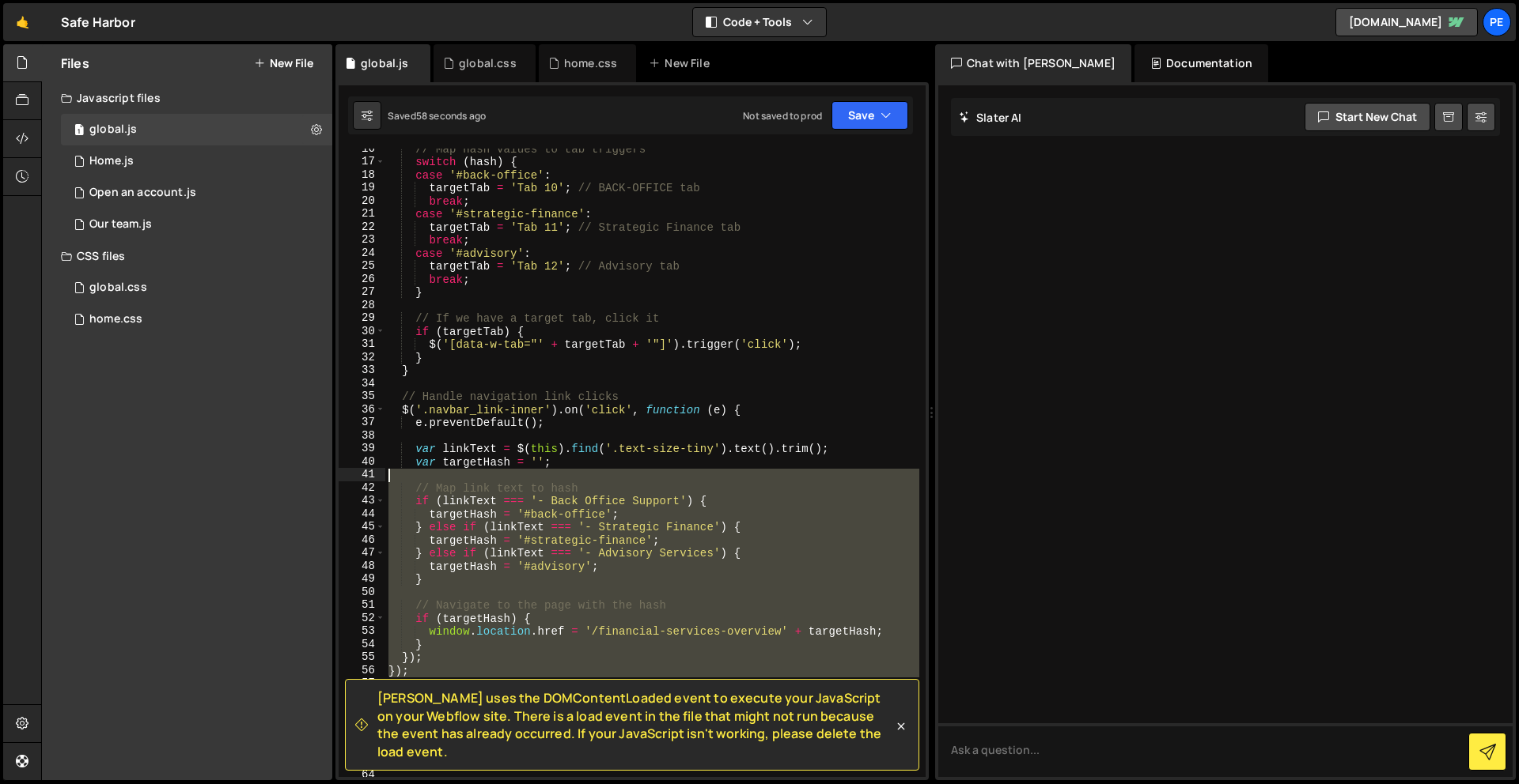
scroll to position [0, 0]
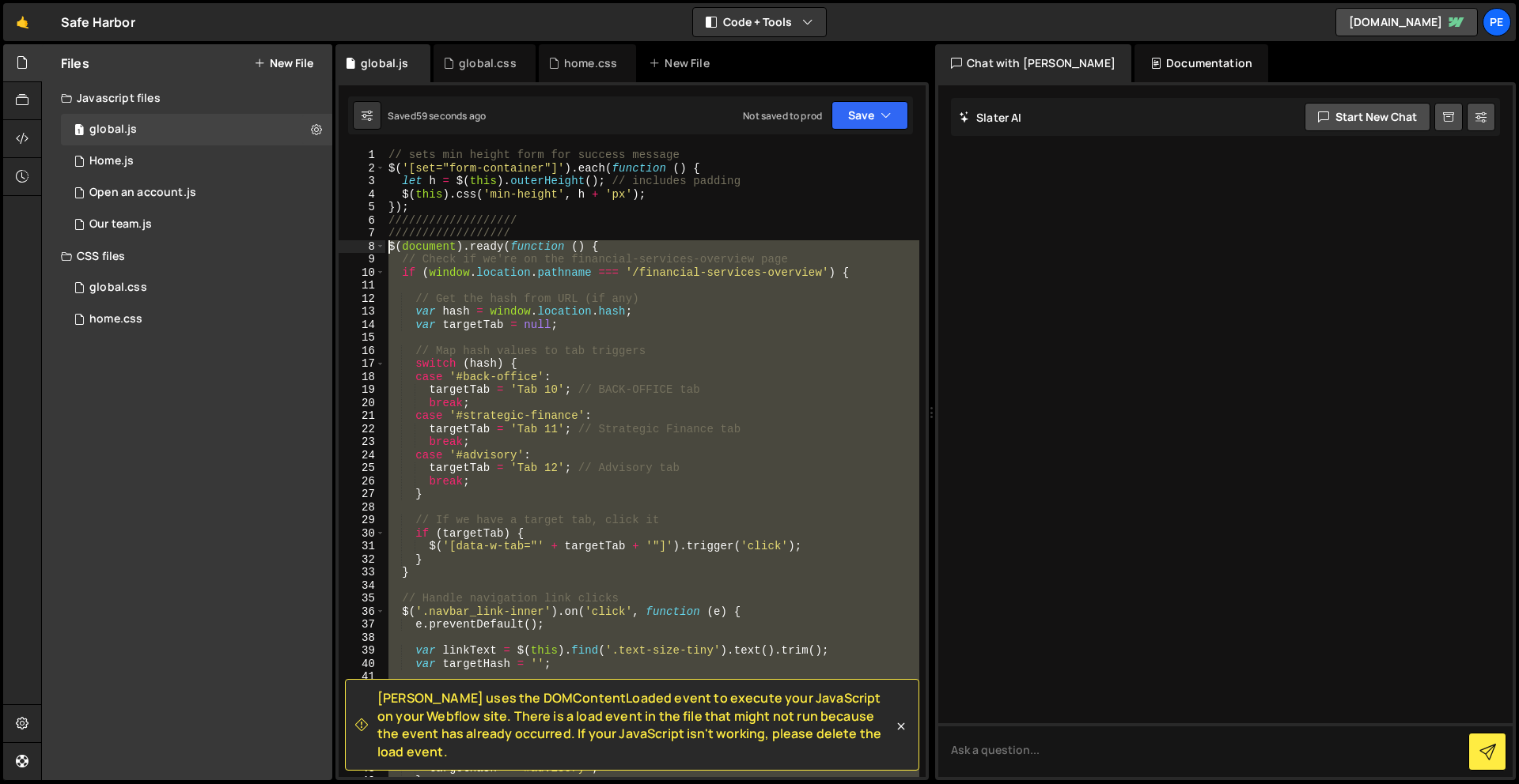
drag, startPoint x: 427, startPoint y: 569, endPoint x: 364, endPoint y: 244, distance: 331.0
click at [364, 244] on div "1 2 3 4 5 6 7 8 9 10 11 12 13 14 15 16 17 18 19 20 21 22 23 24 25 26 27 28 29 3…" at bounding box center [632, 463] width 587 height 629
paste textarea "});"
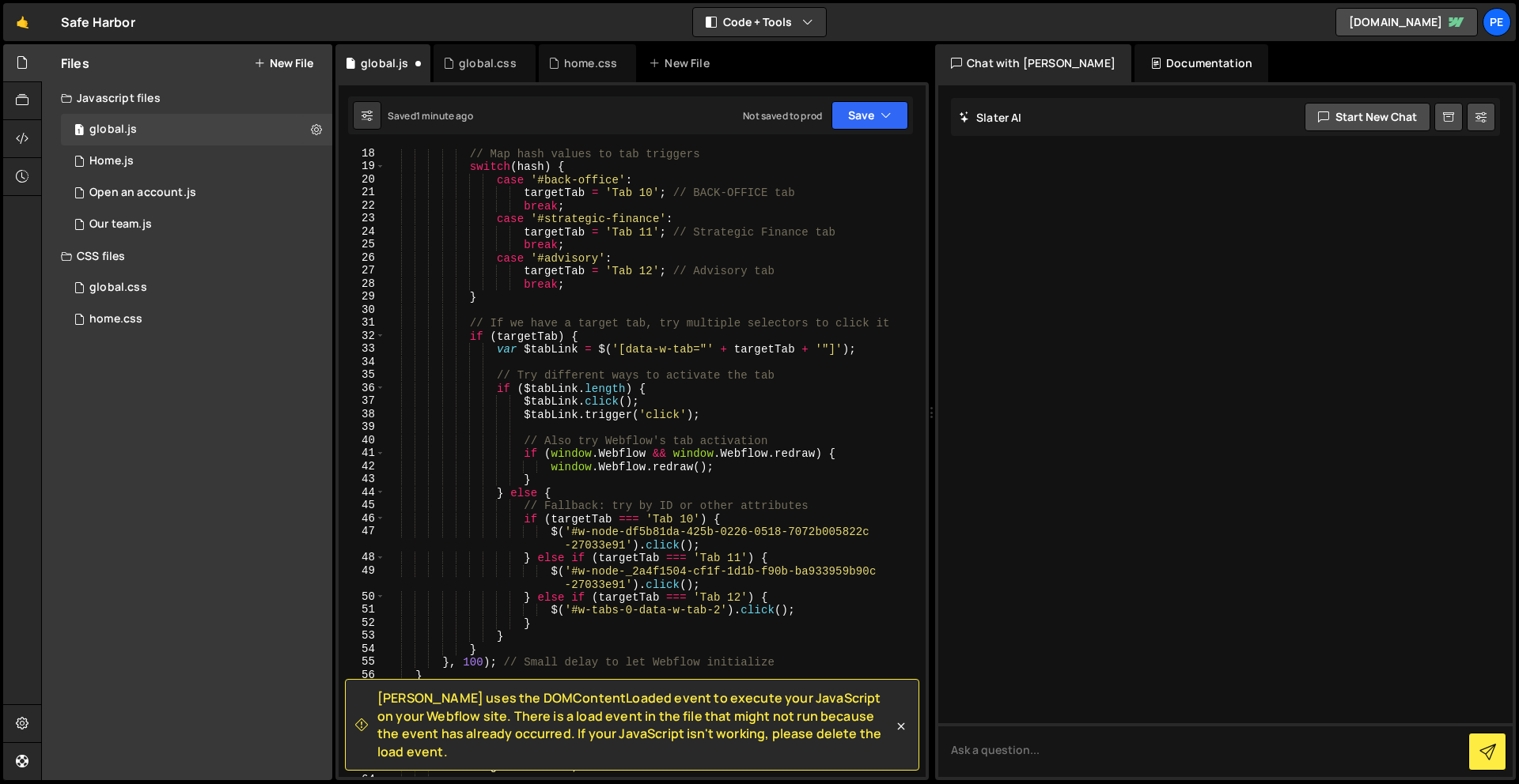
scroll to position [223, 0]
click at [859, 127] on button "Save" at bounding box center [870, 115] width 76 height 28
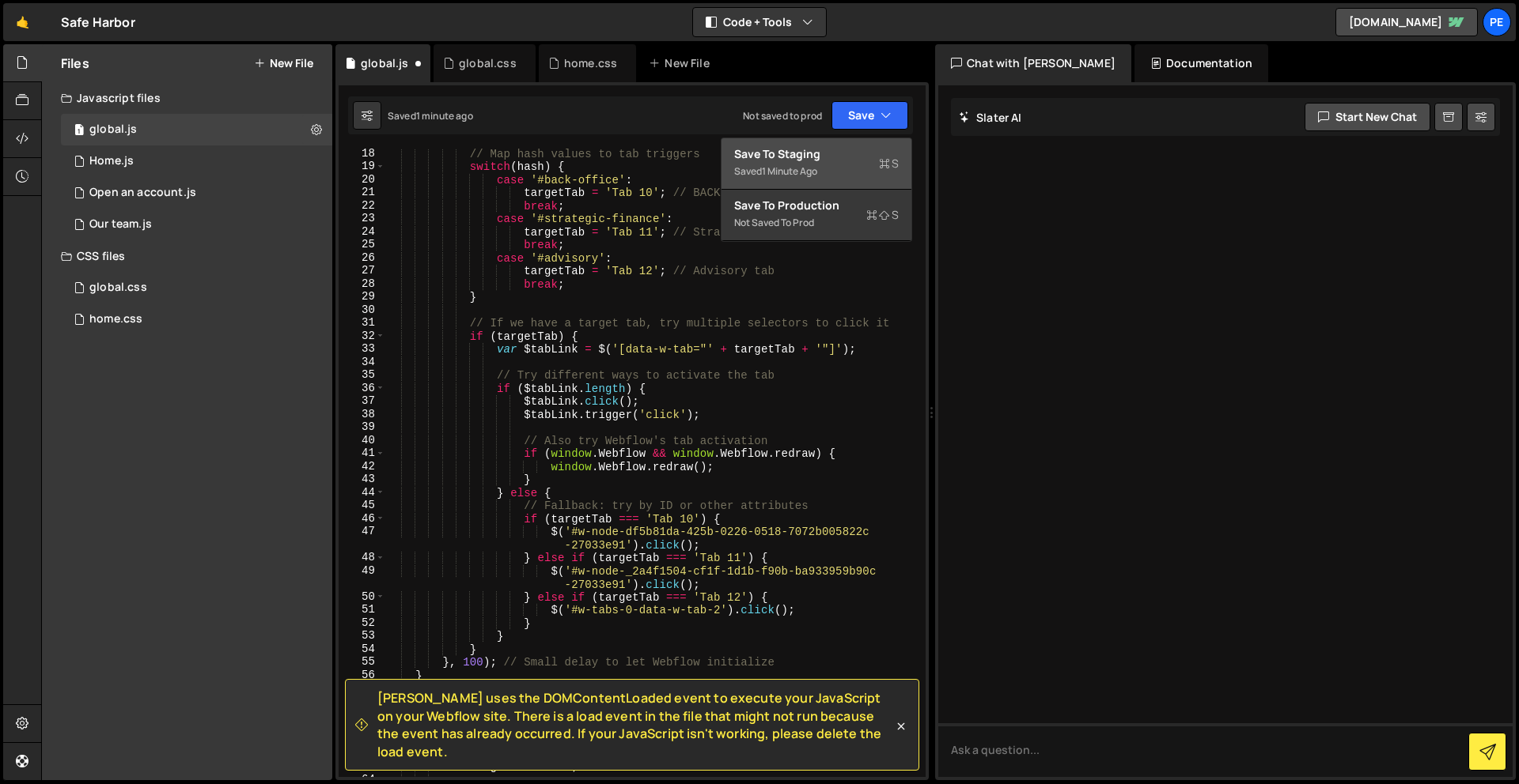
click at [856, 162] on div "Saved 1 minute ago" at bounding box center [816, 171] width 164 height 19
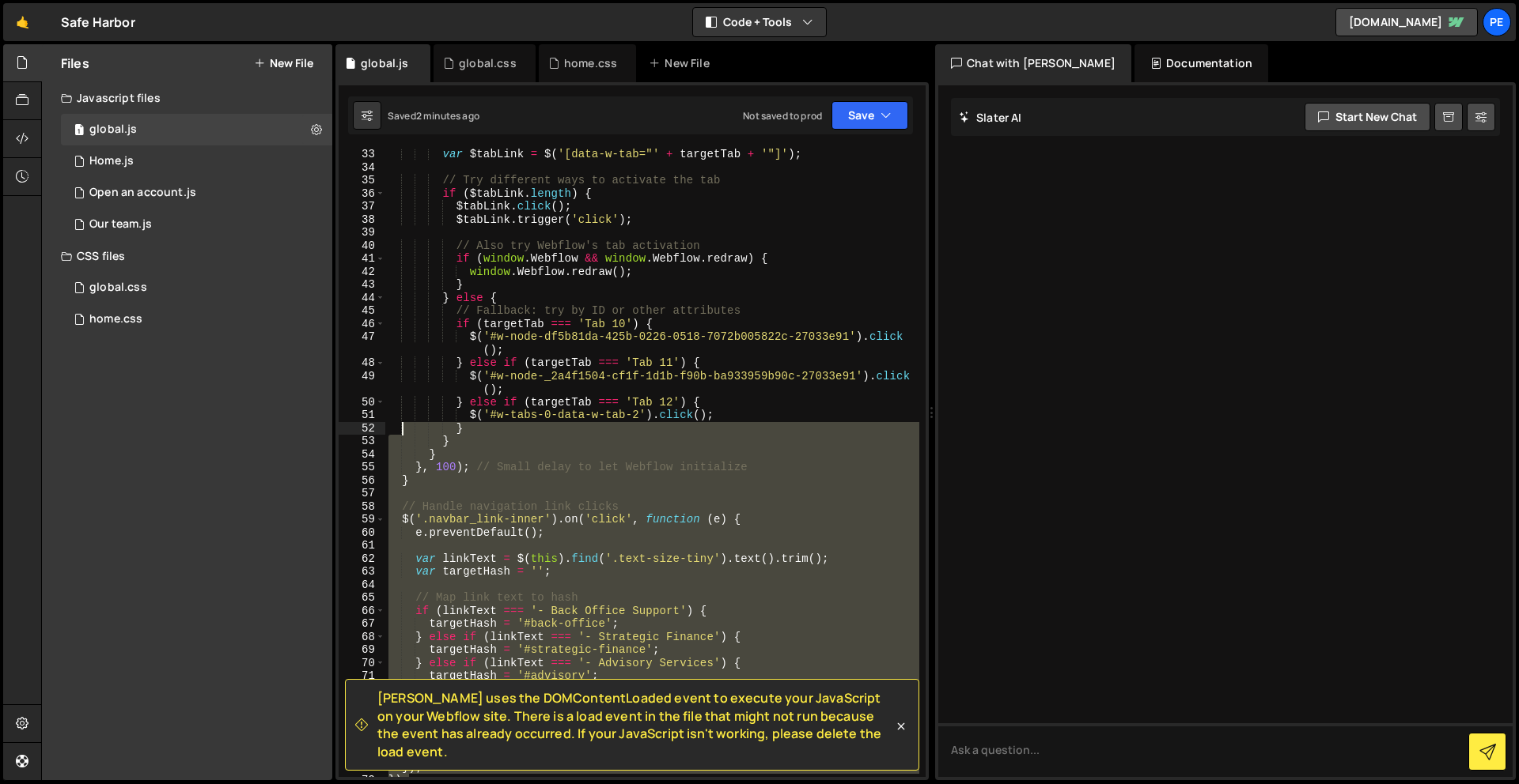
scroll to position [0, 0]
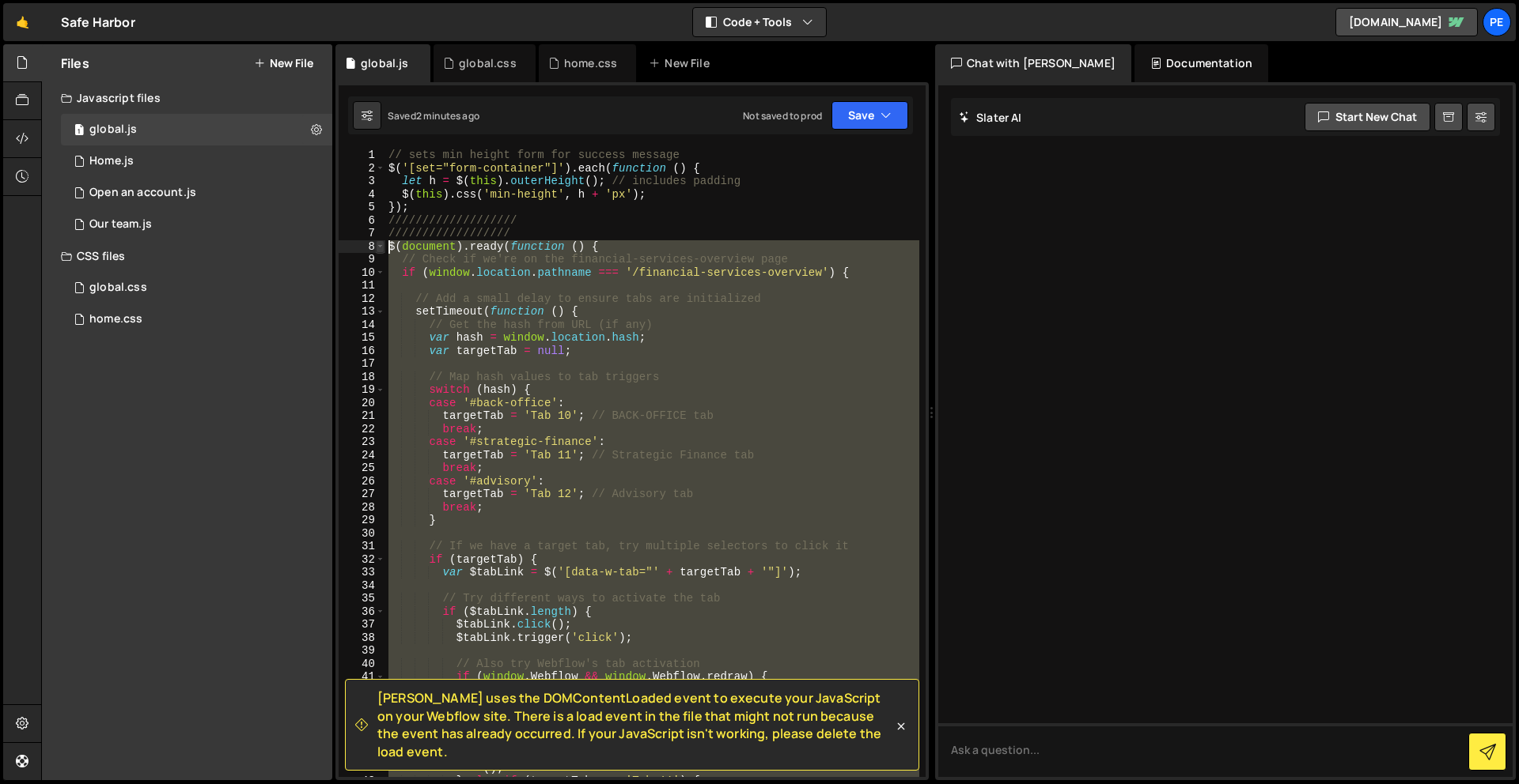
drag, startPoint x: 430, startPoint y: 470, endPoint x: 379, endPoint y: 246, distance: 229.7
click at [379, 246] on div "}); 1 2 3 4 5 6 7 8 9 10 11 12 13 14 15 16 17 18 19 20 21 22 23 24 25 26 27 28 …" at bounding box center [632, 463] width 587 height 629
paste textarea "});"
type textarea "});"
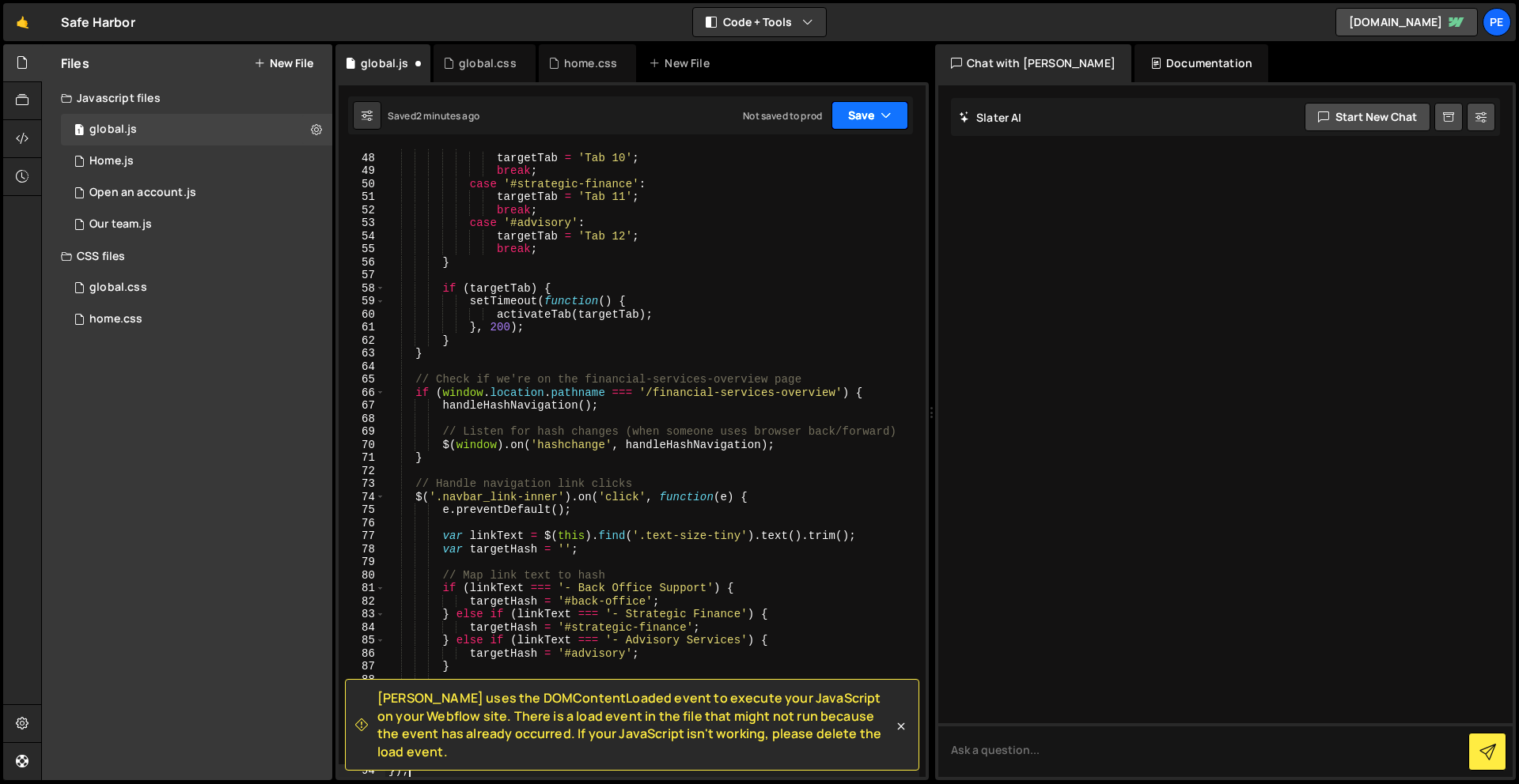
drag, startPoint x: 868, startPoint y: 112, endPoint x: 867, endPoint y: 123, distance: 11.0
click at [868, 112] on button "Save" at bounding box center [870, 115] width 76 height 28
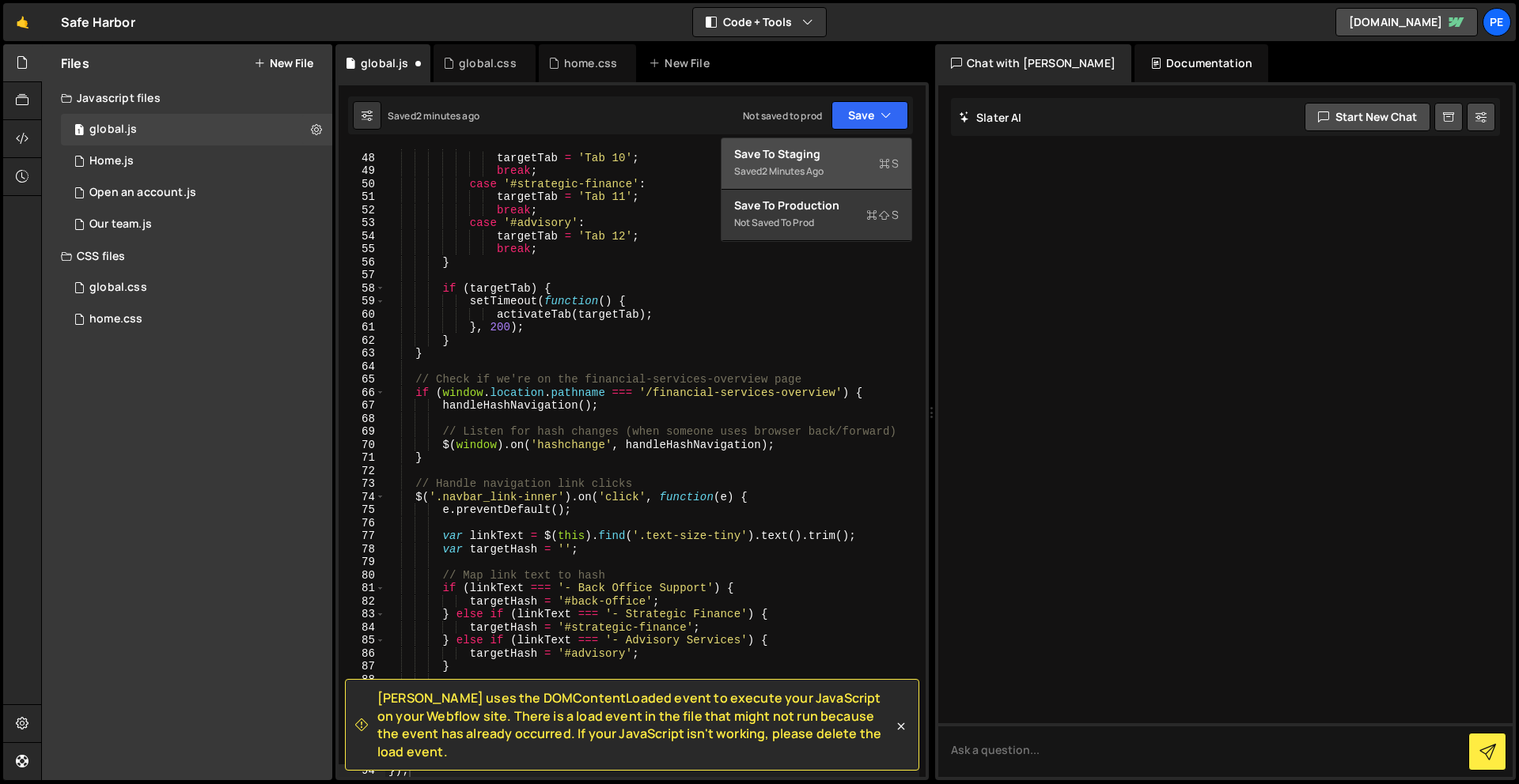
click at [855, 160] on div "Save to Staging S" at bounding box center [816, 153] width 164 height 16
